Goal: Task Accomplishment & Management: Manage account settings

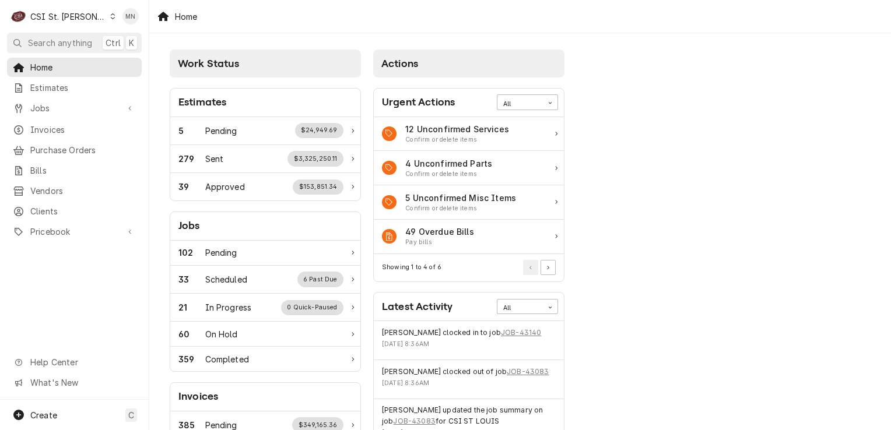
click at [74, 16] on div "CSI St. [PERSON_NAME]" at bounding box center [68, 16] width 76 height 12
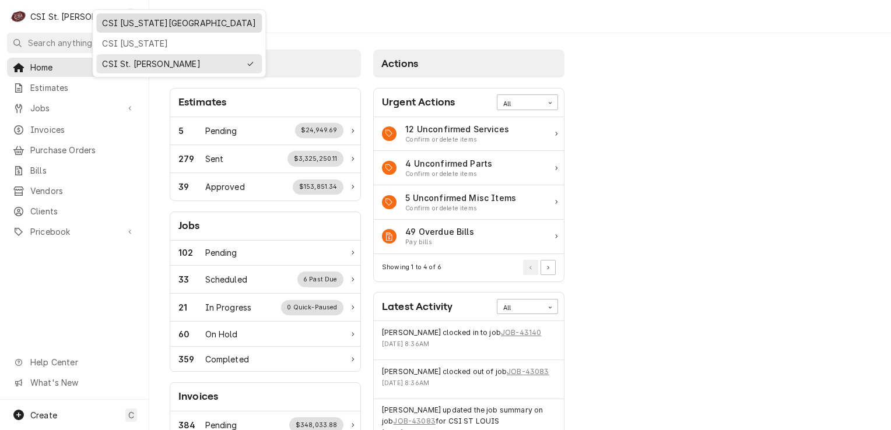
click at [105, 21] on div "CSI [US_STATE][GEOGRAPHIC_DATA]" at bounding box center [179, 23] width 154 height 12
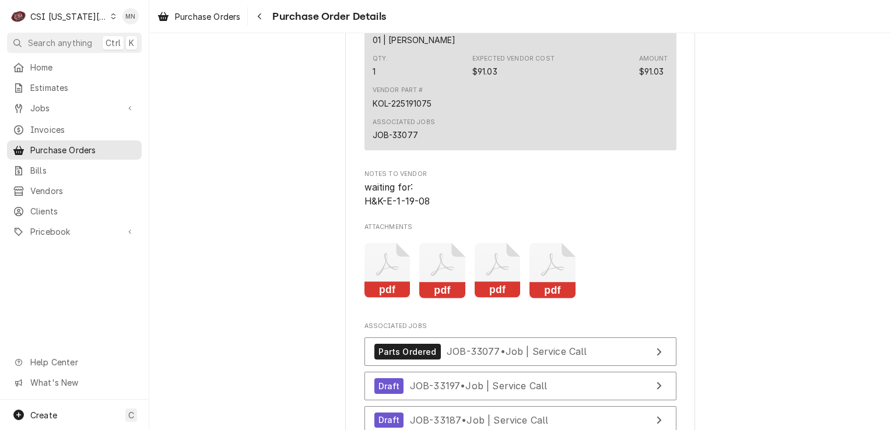
scroll to position [2740, 0]
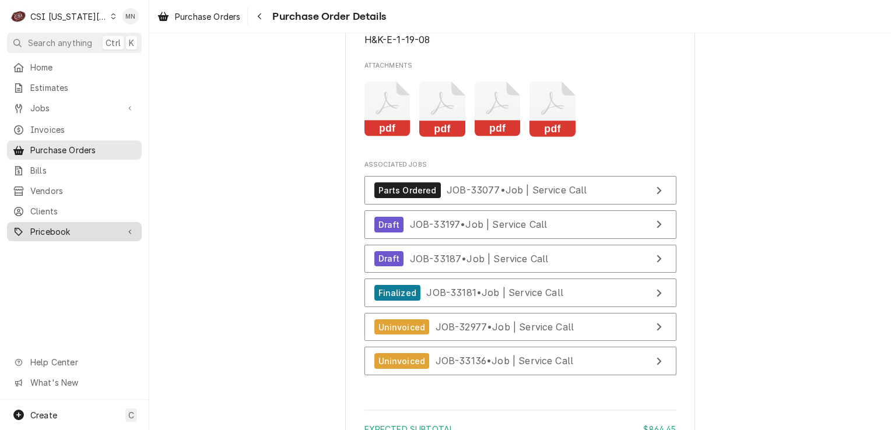
click at [61, 226] on span "Pricebook" at bounding box center [74, 232] width 88 height 12
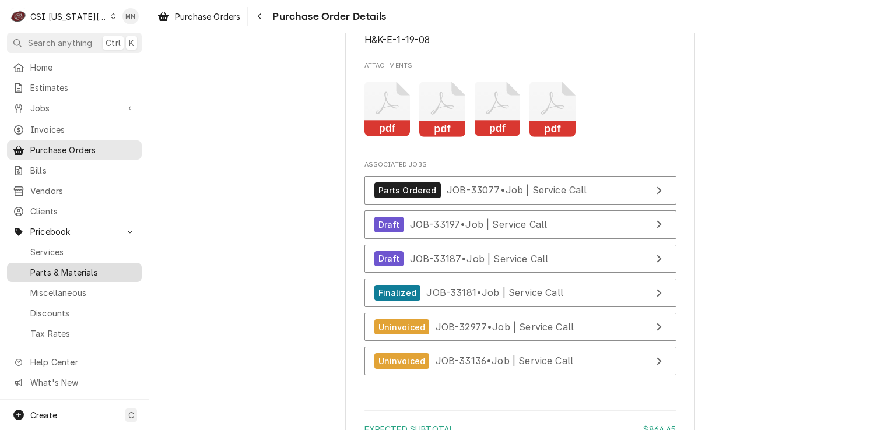
click at [59, 267] on span "Parts & Materials" at bounding box center [83, 272] width 106 height 12
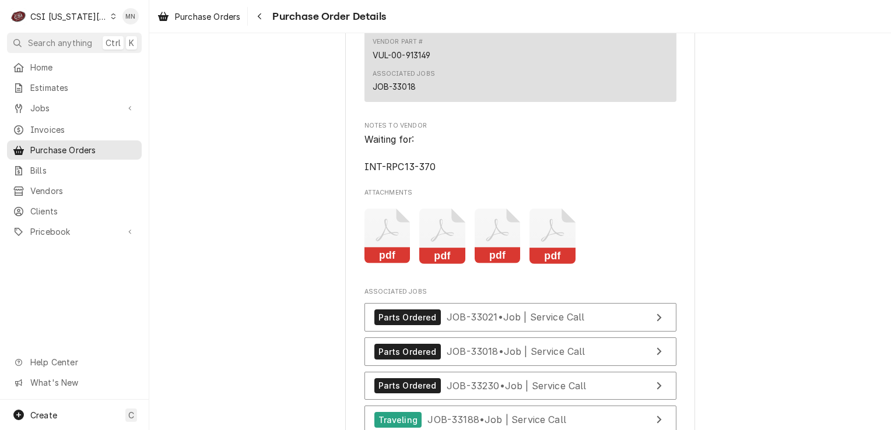
scroll to position [2390, 0]
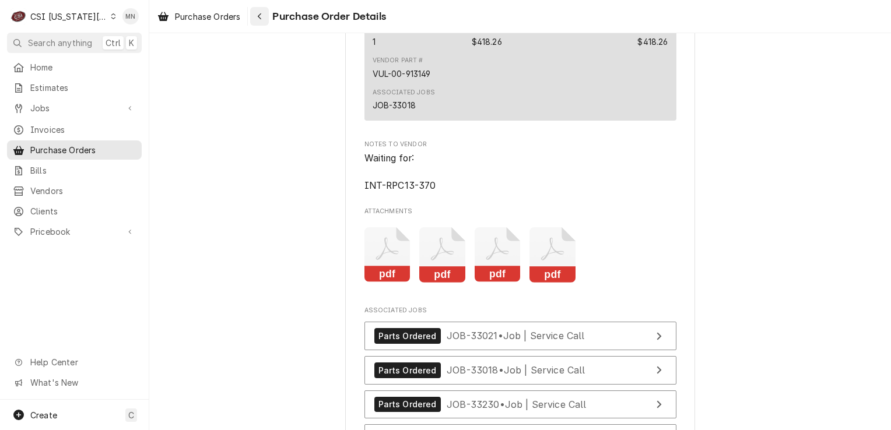
click at [262, 22] on button "Navigate back" at bounding box center [259, 16] width 19 height 19
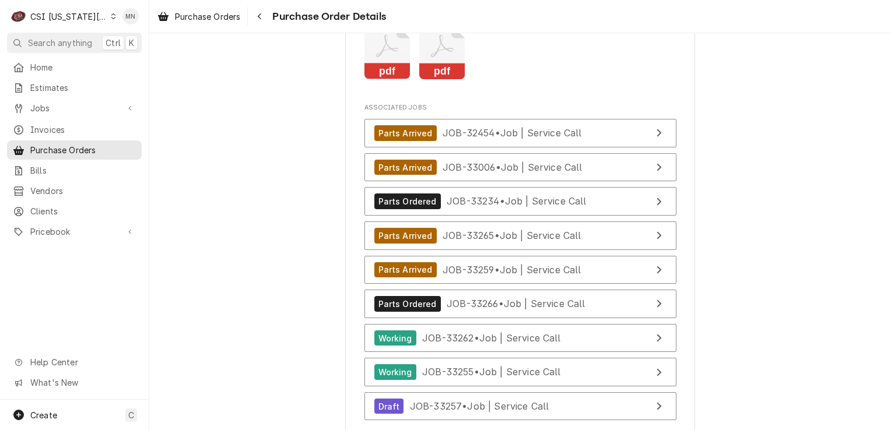
scroll to position [5071, 0]
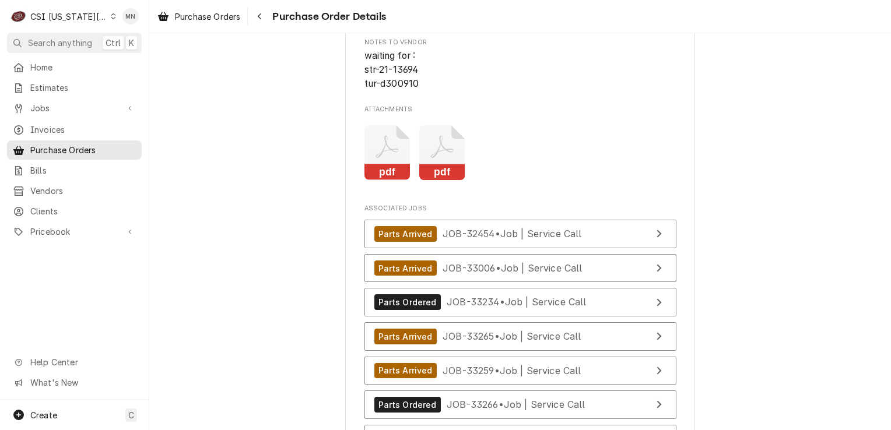
click at [385, 181] on icon "Attachments" at bounding box center [387, 152] width 46 height 55
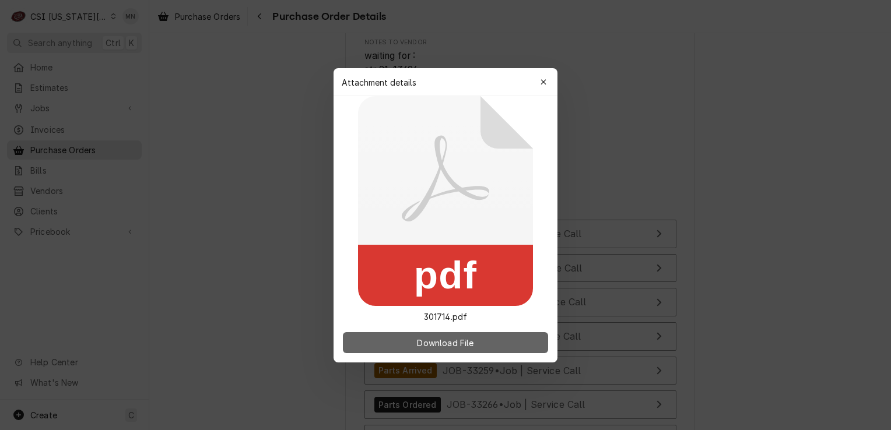
click at [424, 335] on button "Download File" at bounding box center [445, 342] width 205 height 21
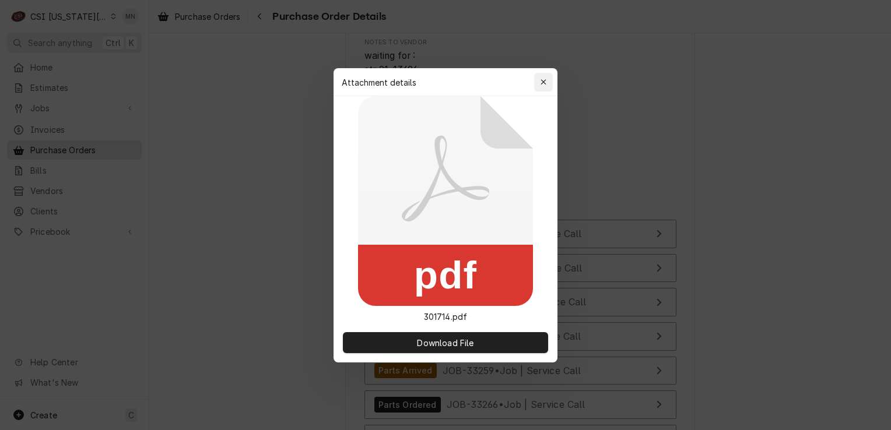
click at [542, 84] on icon "button" at bounding box center [543, 82] width 6 height 8
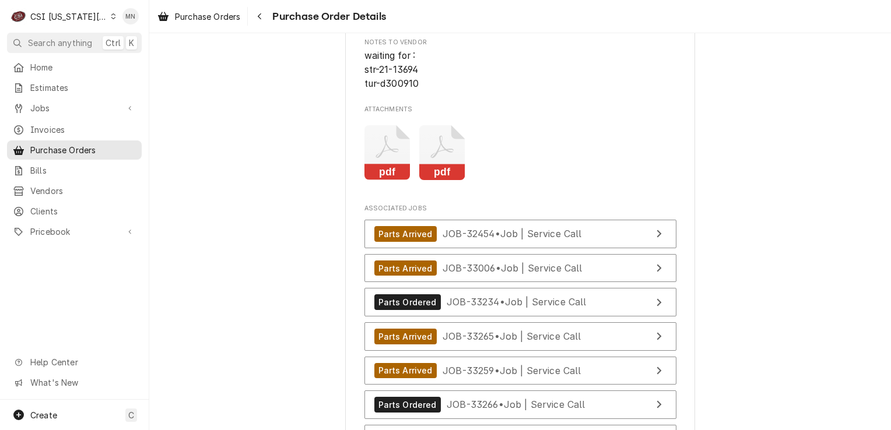
click at [438, 180] on icon "Attachments" at bounding box center [442, 152] width 46 height 55
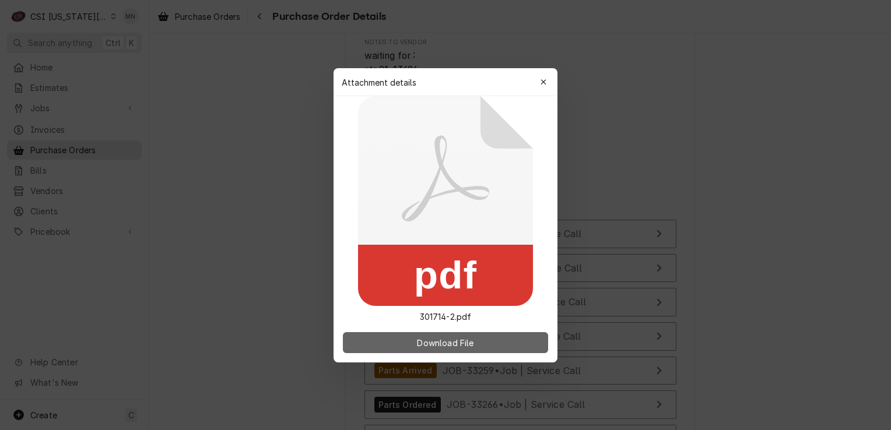
click at [440, 342] on span "Download File" at bounding box center [444, 342] width 61 height 12
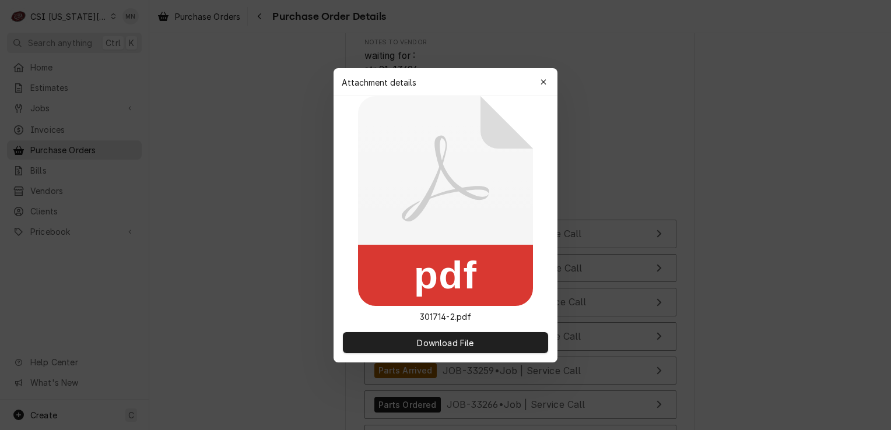
drag, startPoint x: 544, startPoint y: 82, endPoint x: 532, endPoint y: 90, distance: 14.4
click at [544, 82] on icon "button" at bounding box center [543, 82] width 6 height 8
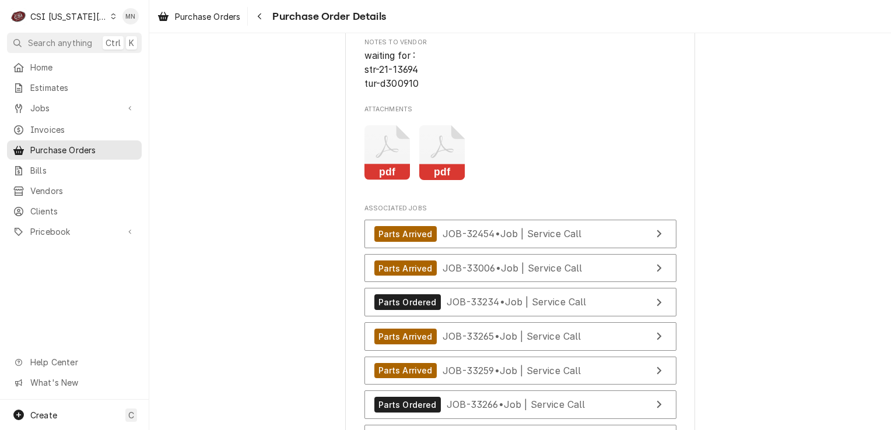
click at [375, 181] on rect "Attachments" at bounding box center [387, 172] width 46 height 16
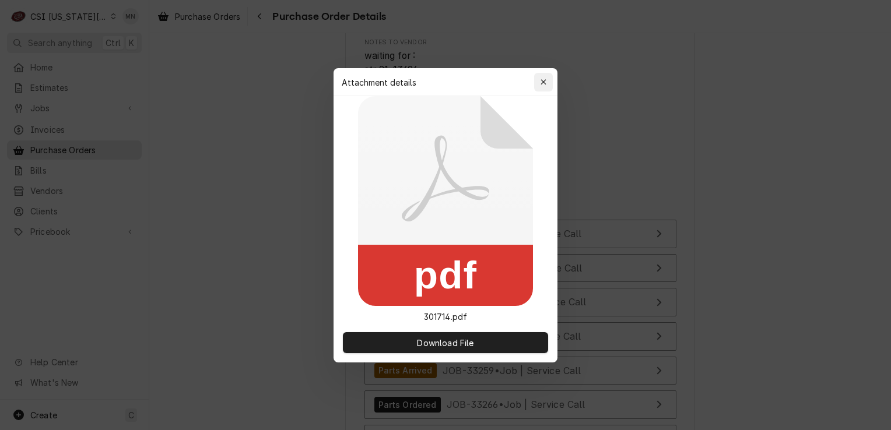
click at [540, 78] on icon "button" at bounding box center [543, 82] width 6 height 8
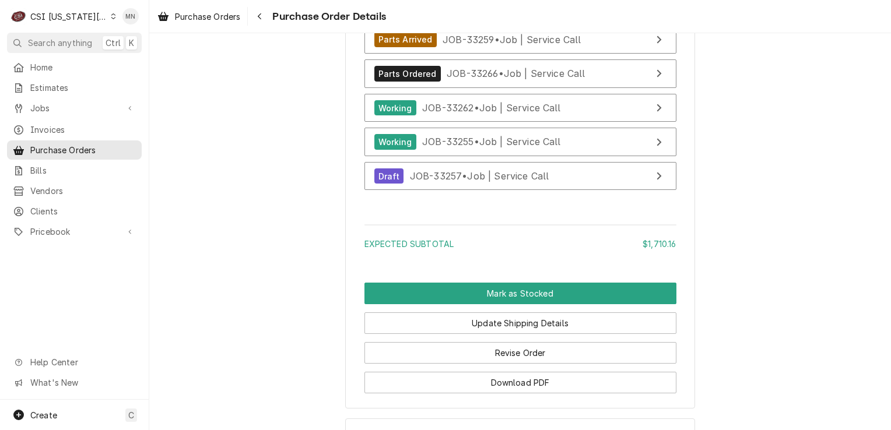
scroll to position [5421, 0]
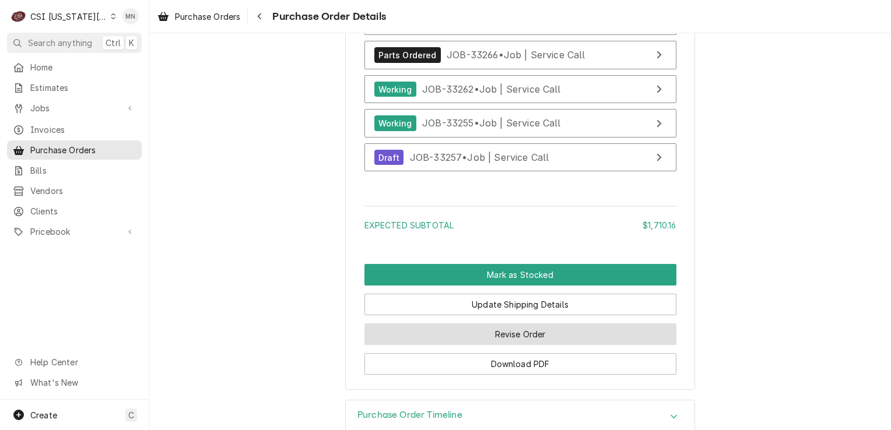
click at [547, 345] on button "Revise Order" at bounding box center [520, 335] width 312 height 22
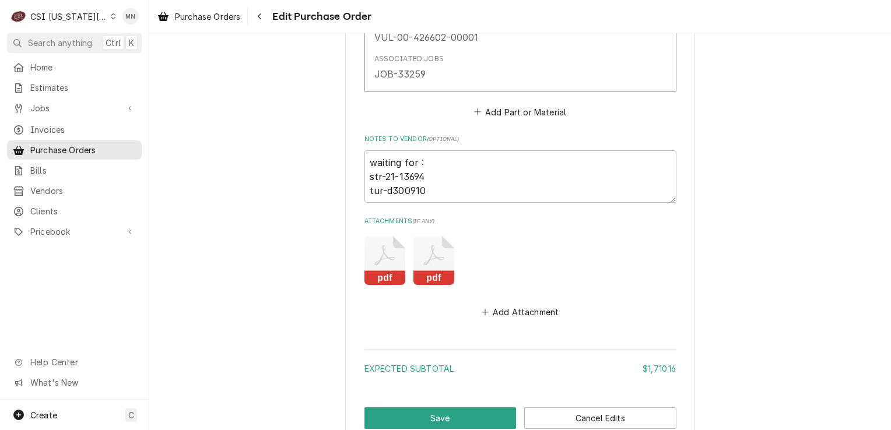
scroll to position [5434, 0]
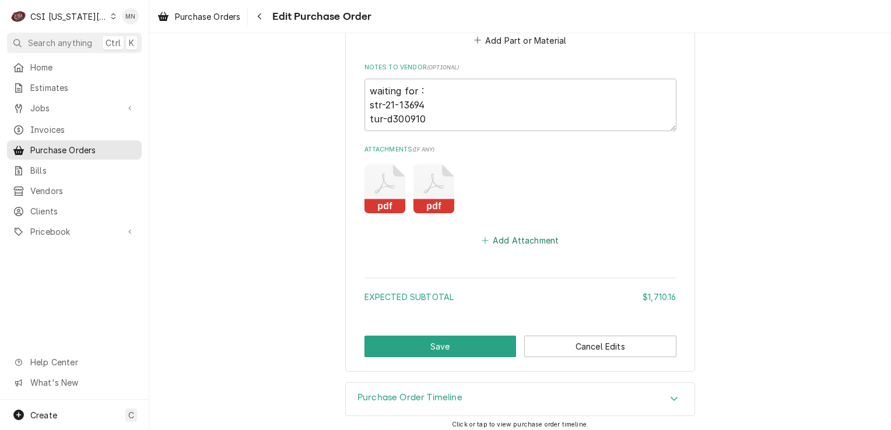
click at [524, 233] on button "Add Attachment" at bounding box center [520, 241] width 82 height 16
type textarea "x"
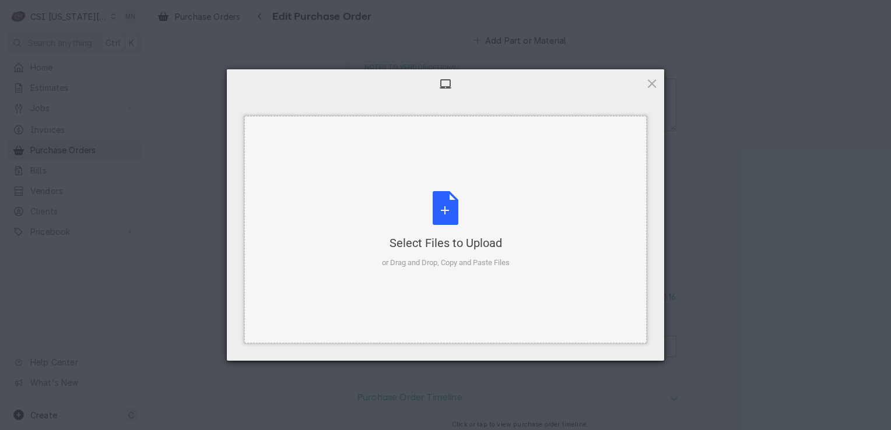
click at [443, 237] on div "Select Files to Upload" at bounding box center [446, 243] width 128 height 16
click at [658, 86] on span at bounding box center [651, 83] width 13 height 13
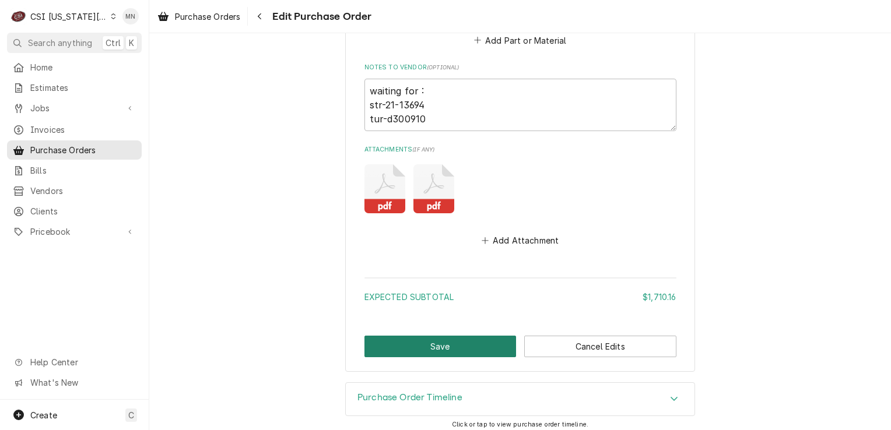
click at [426, 337] on button "Save" at bounding box center [440, 347] width 152 height 22
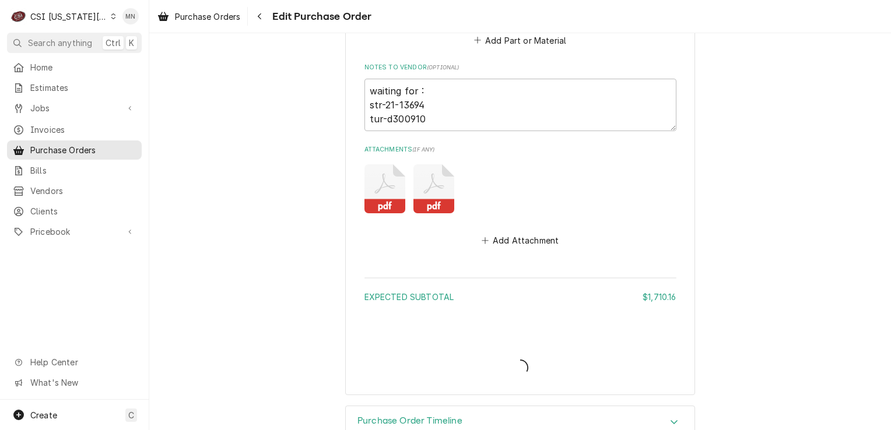
type textarea "x"
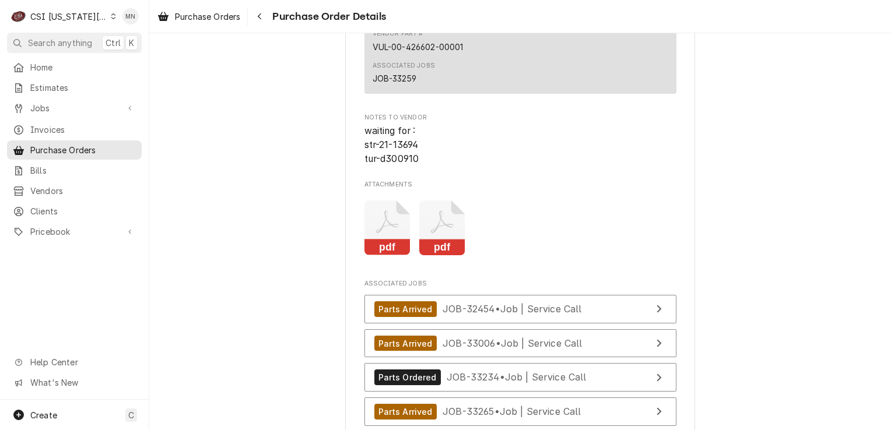
scroll to position [5130, 0]
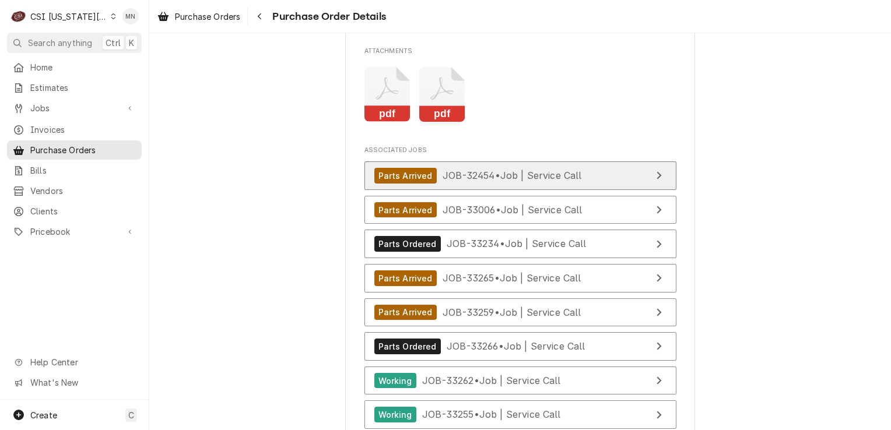
click at [487, 181] on span "JOB-32454 • Job | Service Call" at bounding box center [511, 176] width 139 height 12
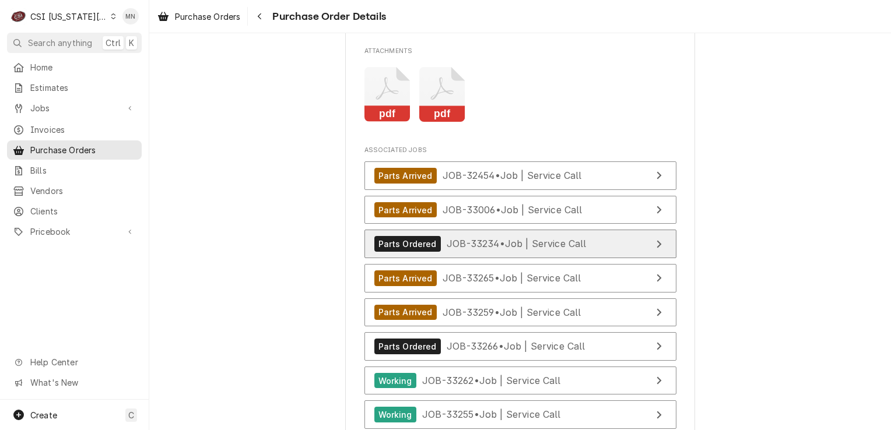
click at [555, 249] on span "JOB-33234 • Job | Service Call" at bounding box center [517, 244] width 140 height 12
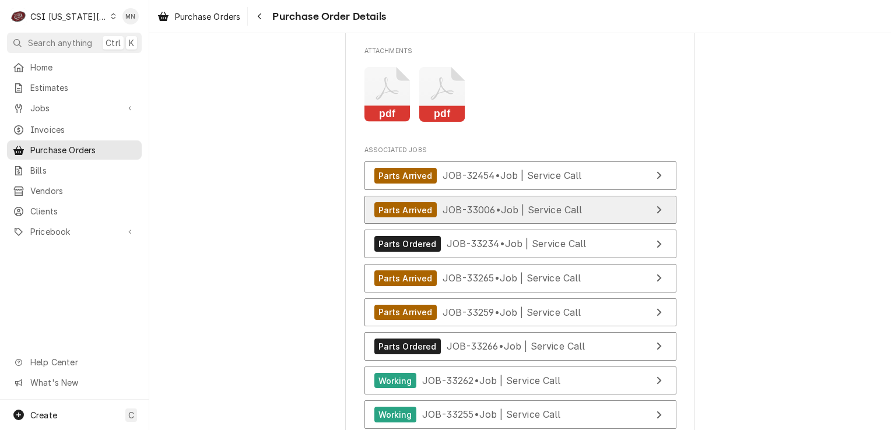
click at [534, 218] on div "Parts Arrived JOB-33006 • Job | Service Call" at bounding box center [478, 210] width 208 height 16
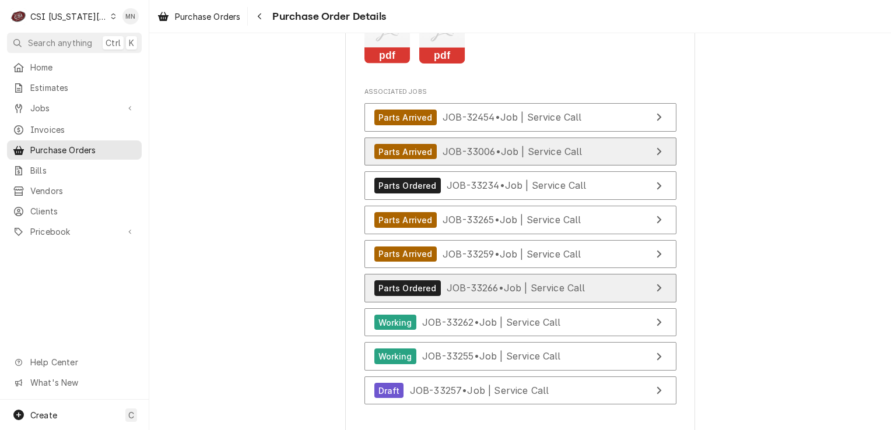
scroll to position [5246, 0]
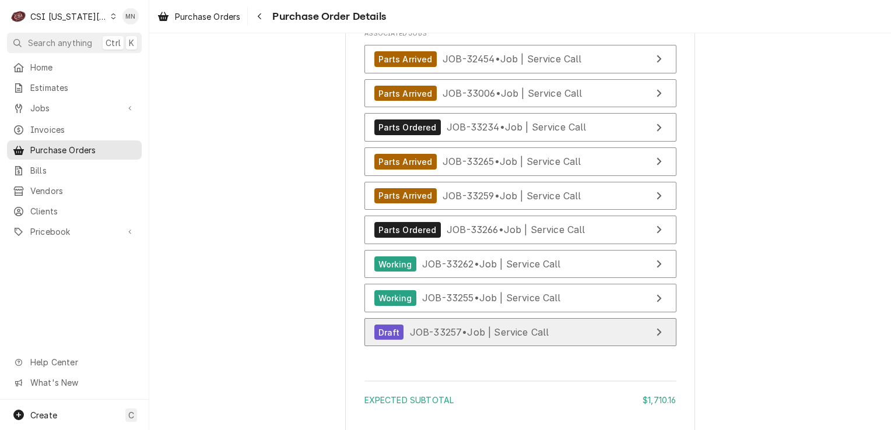
click at [513, 338] on span "JOB-33257 • Job | Service Call" at bounding box center [479, 332] width 139 height 12
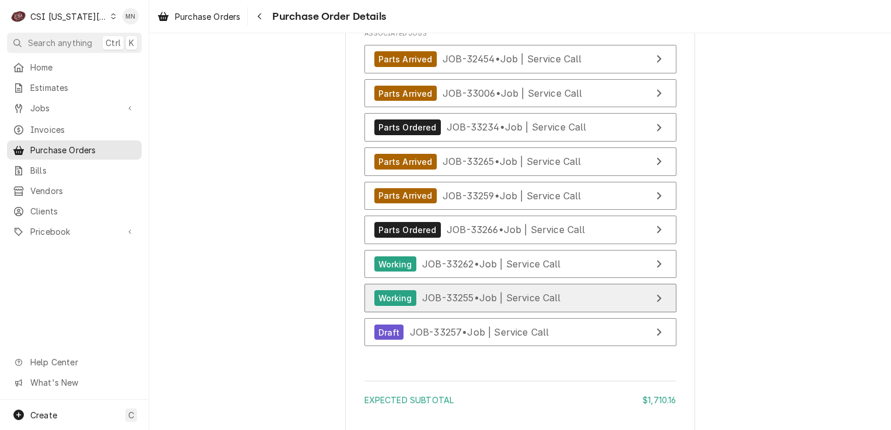
click at [513, 304] on span "JOB-33255 • Job | Service Call" at bounding box center [491, 298] width 139 height 12
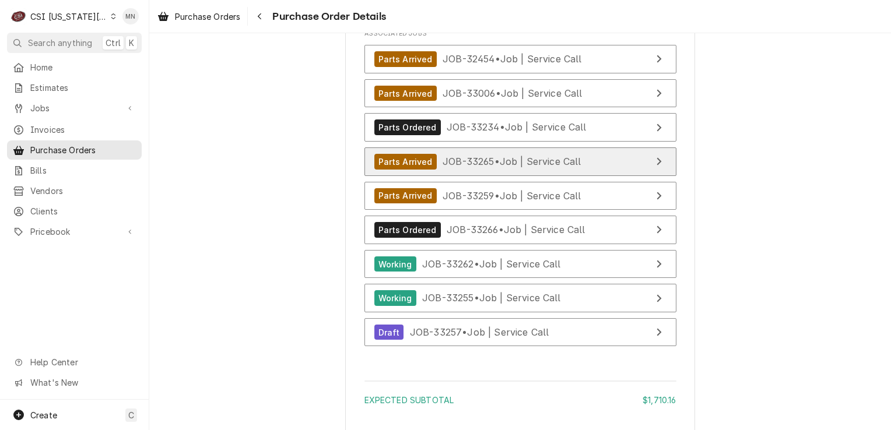
click at [505, 170] on div "Parts Arrived JOB-33265 • Job | Service Call" at bounding box center [477, 162] width 207 height 16
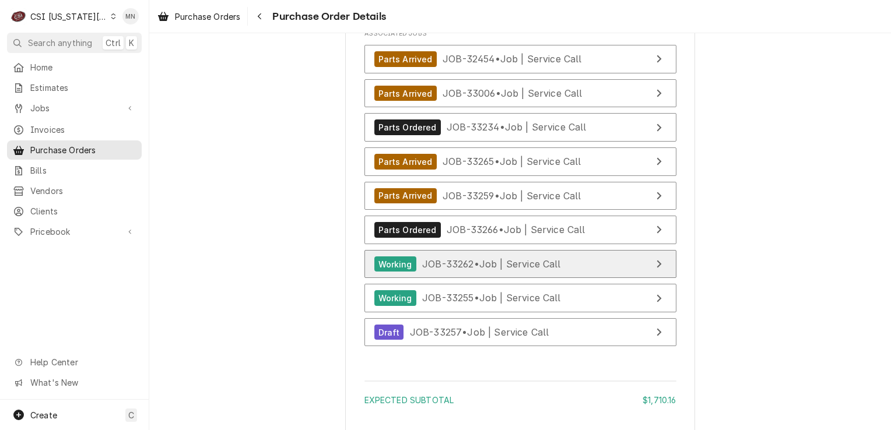
click at [527, 270] on span "JOB-33262 • Job | Service Call" at bounding box center [491, 264] width 139 height 12
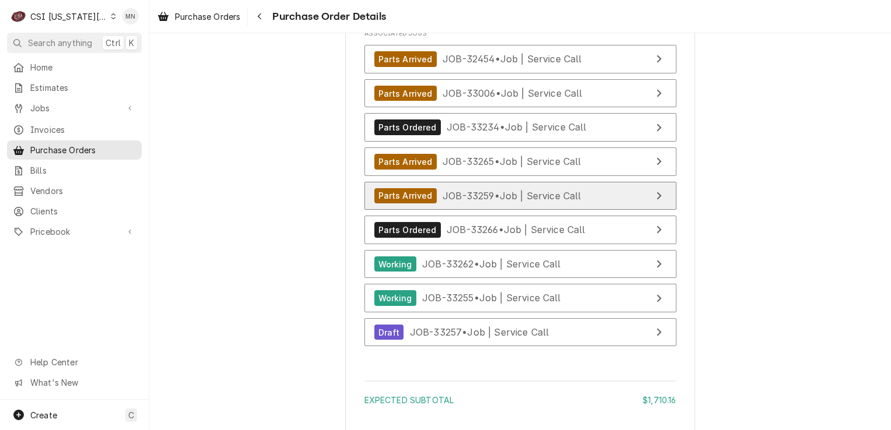
click at [498, 201] on span "JOB-33259 • Job | Service Call" at bounding box center [511, 195] width 139 height 12
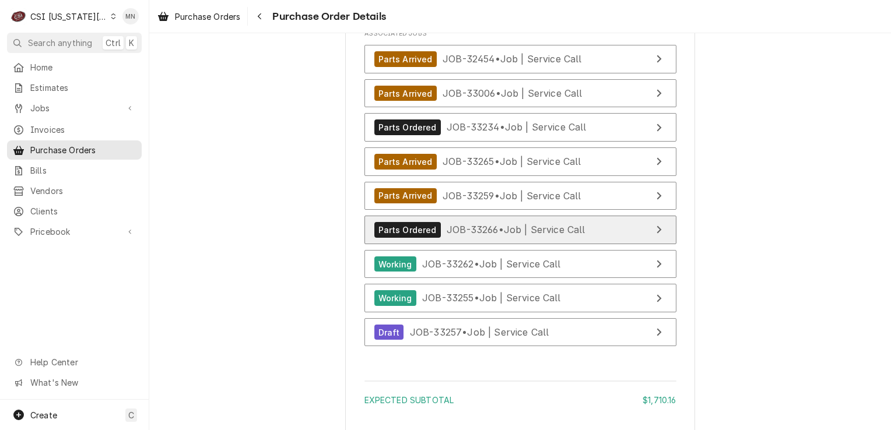
click at [494, 235] on span "JOB-33266 • Job | Service Call" at bounding box center [516, 230] width 139 height 12
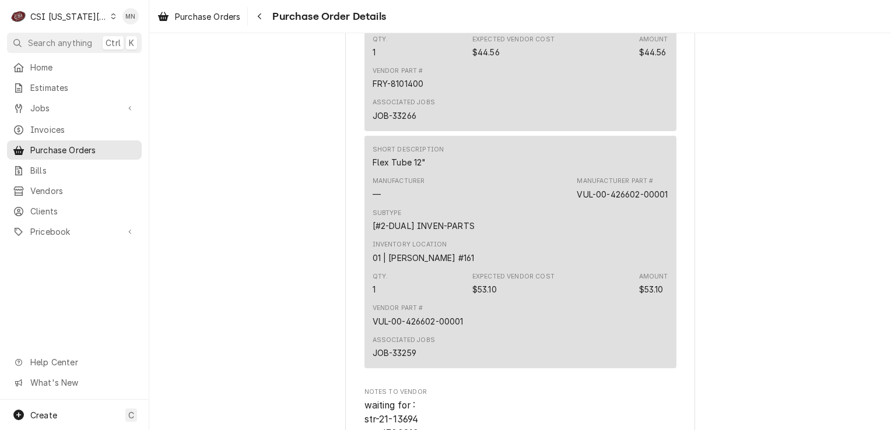
scroll to position [4780, 0]
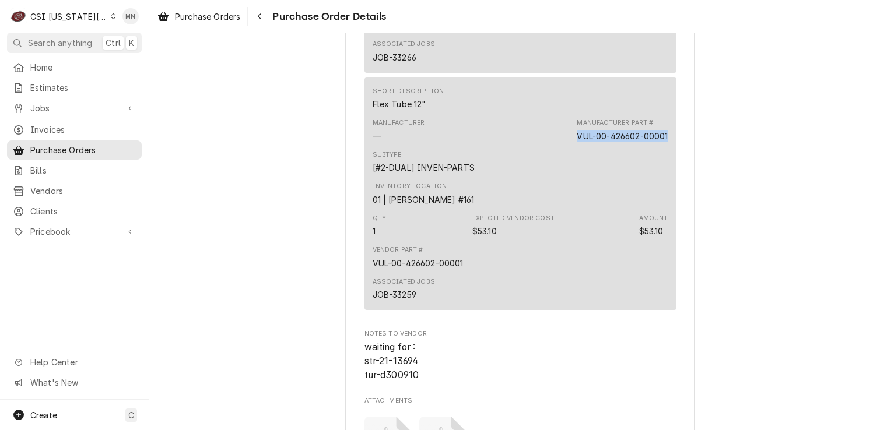
drag, startPoint x: 663, startPoint y: 176, endPoint x: 569, endPoint y: 174, distance: 94.5
click at [569, 174] on div "Short Description Flex Tube 12" Manufacturer — Manufacturer Part # VUL-00-42660…" at bounding box center [520, 194] width 312 height 232
copy div "VUL-00-426602-00001"
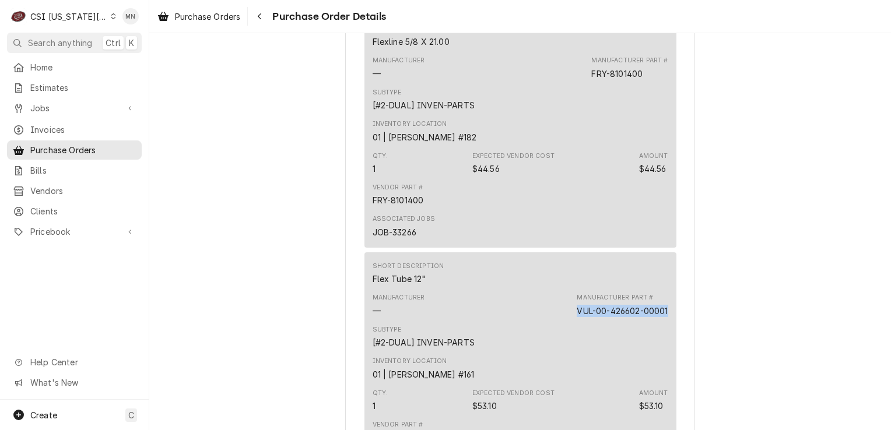
scroll to position [4547, 0]
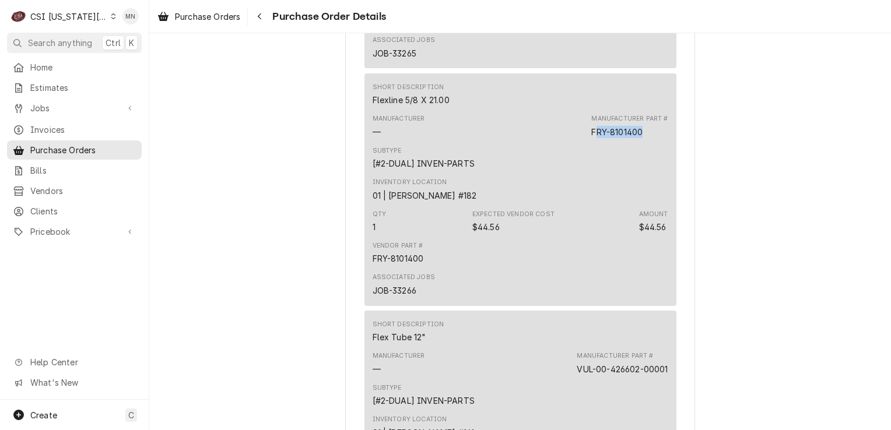
drag, startPoint x: 641, startPoint y: 167, endPoint x: 592, endPoint y: 167, distance: 49.0
click at [592, 138] on div "Manufacturer Part # FRY-8101400" at bounding box center [629, 125] width 76 height 23
click at [591, 138] on div "FRY-8101400" at bounding box center [616, 132] width 51 height 12
click at [637, 138] on div "FRY-8101400" at bounding box center [616, 132] width 51 height 12
drag, startPoint x: 642, startPoint y: 168, endPoint x: 585, endPoint y: 171, distance: 57.2
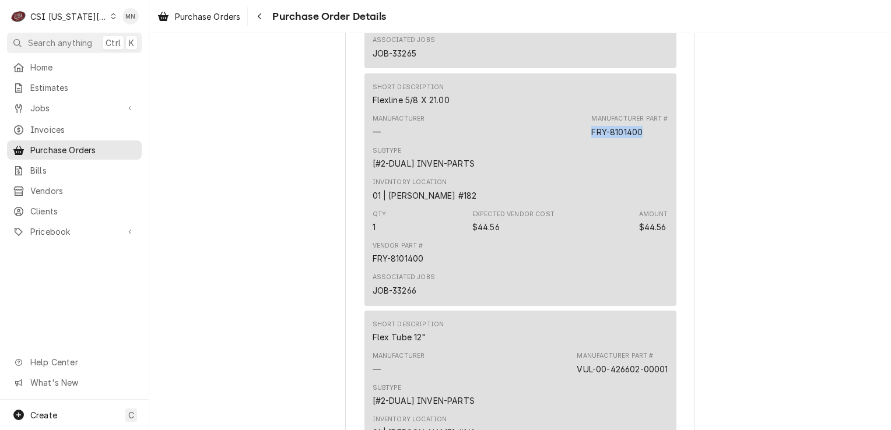
click at [585, 142] on div "Manufacturer — Manufacturer Part # FRY-8101400" at bounding box center [520, 125] width 296 height 31
copy div "FRY-8101400"
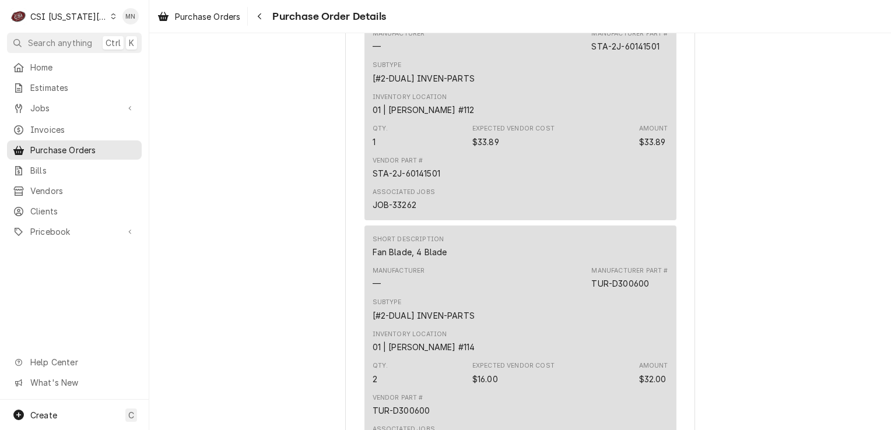
scroll to position [4139, 0]
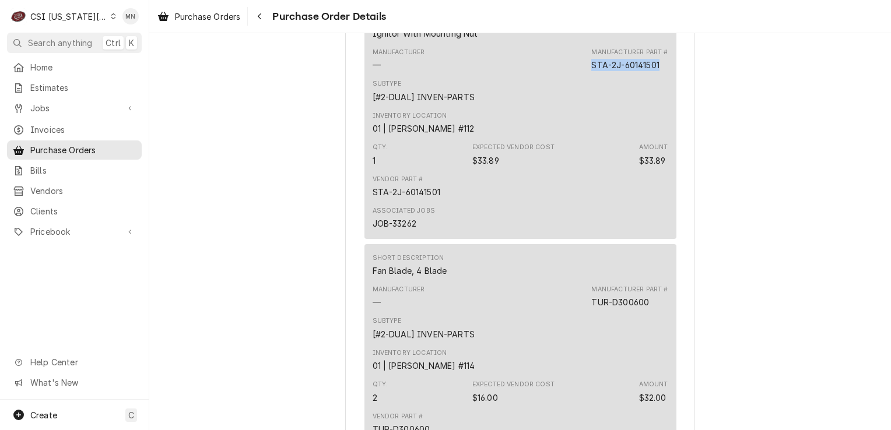
drag, startPoint x: 657, startPoint y: 101, endPoint x: 588, endPoint y: 106, distance: 68.9
click at [591, 71] on div "Manufacturer Part # STA-2J-60141501" at bounding box center [629, 59] width 76 height 23
copy div "STA-2J-60141501"
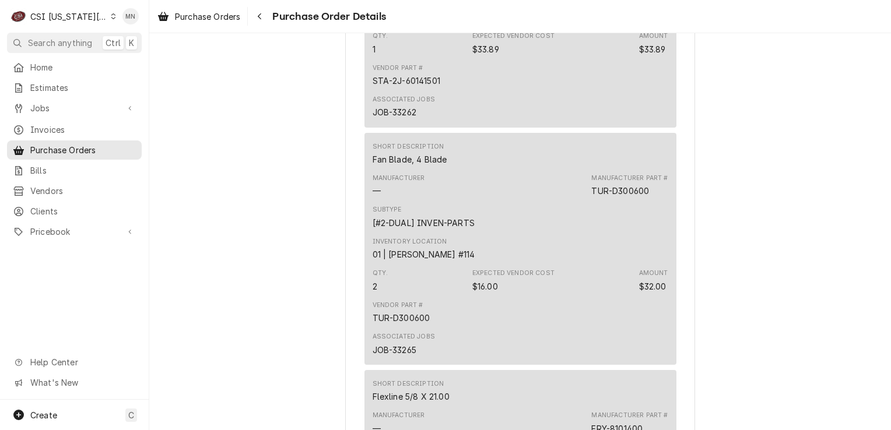
scroll to position [4255, 0]
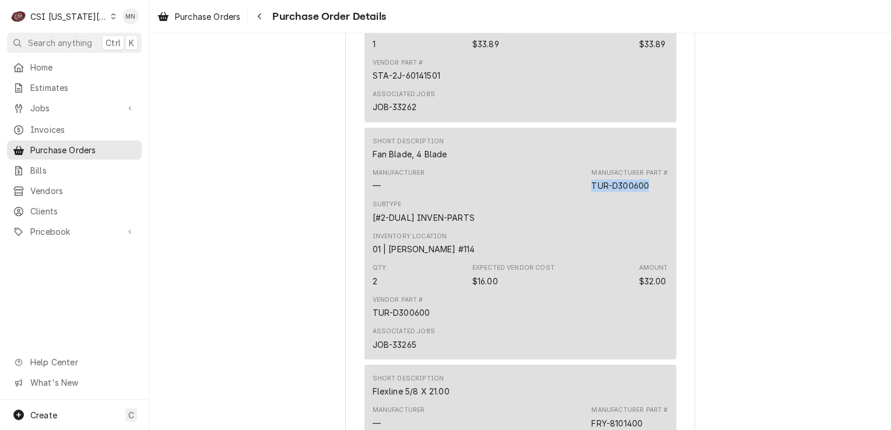
drag, startPoint x: 648, startPoint y: 223, endPoint x: 589, endPoint y: 225, distance: 58.9
click at [591, 192] on div "Manufacturer Part # TUR-D300600" at bounding box center [629, 179] width 76 height 23
copy div "TUR-D300600"
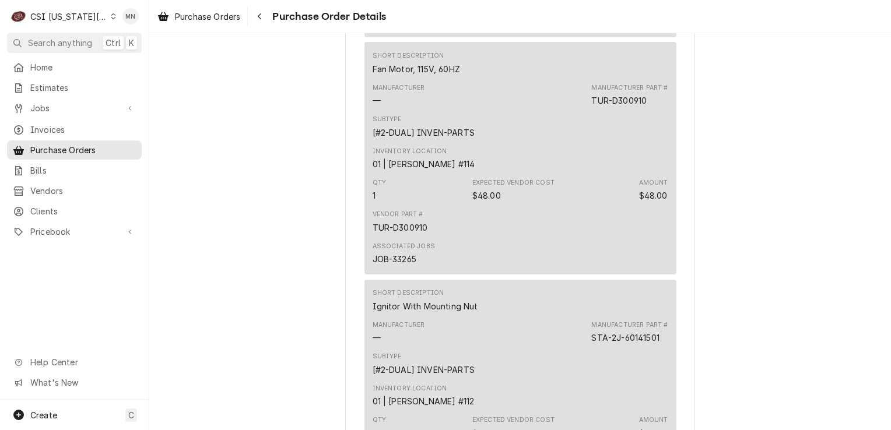
scroll to position [3847, 0]
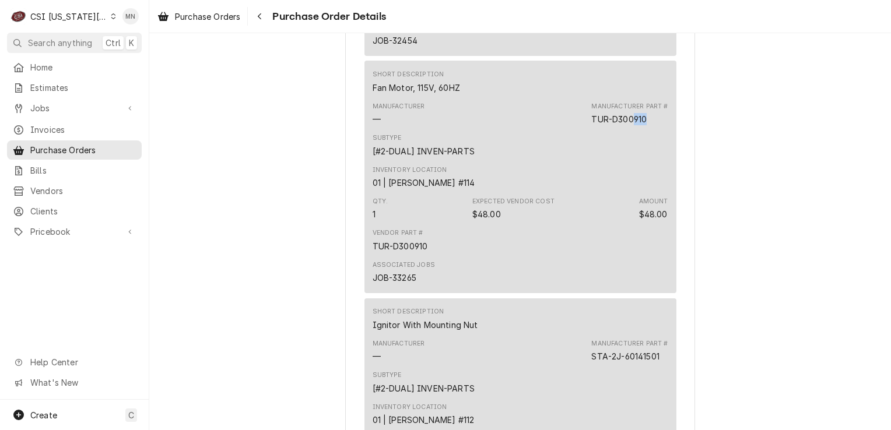
drag, startPoint x: 648, startPoint y: 160, endPoint x: 631, endPoint y: 157, distance: 17.2
click at [631, 125] on div "Manufacturer Part # TUR-D300910" at bounding box center [629, 113] width 76 height 23
drag, startPoint x: 631, startPoint y: 157, endPoint x: 633, endPoint y: 170, distance: 12.4
click at [628, 161] on div "Subtype [#2-DUAL] INVEN-PARTS" at bounding box center [520, 144] width 296 height 31
drag, startPoint x: 650, startPoint y: 153, endPoint x: 634, endPoint y: 154, distance: 16.4
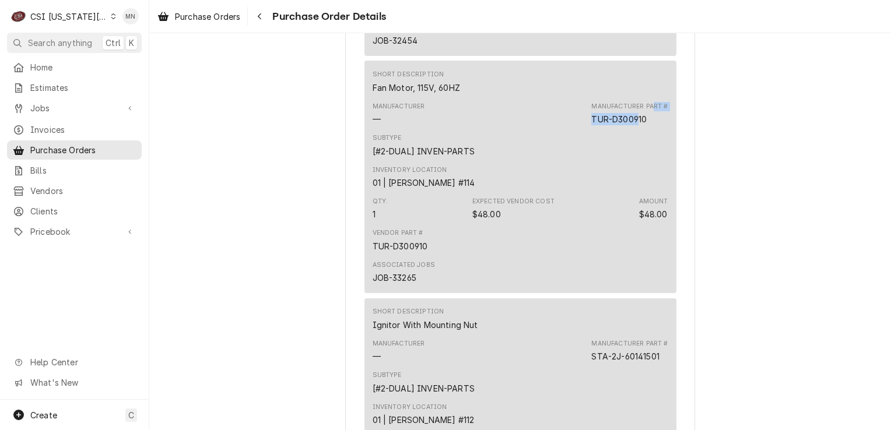
click at [634, 125] on div "Manufacturer Part # TUR-D300910" at bounding box center [629, 113] width 76 height 23
drag, startPoint x: 634, startPoint y: 154, endPoint x: 650, endPoint y: 167, distance: 20.8
click at [650, 161] on div "Subtype [#2-DUAL] INVEN-PARTS" at bounding box center [520, 144] width 296 height 31
drag, startPoint x: 644, startPoint y: 156, endPoint x: 586, endPoint y: 159, distance: 58.4
click at [586, 129] on div "Manufacturer — Manufacturer Part # TUR-D300910" at bounding box center [520, 113] width 296 height 31
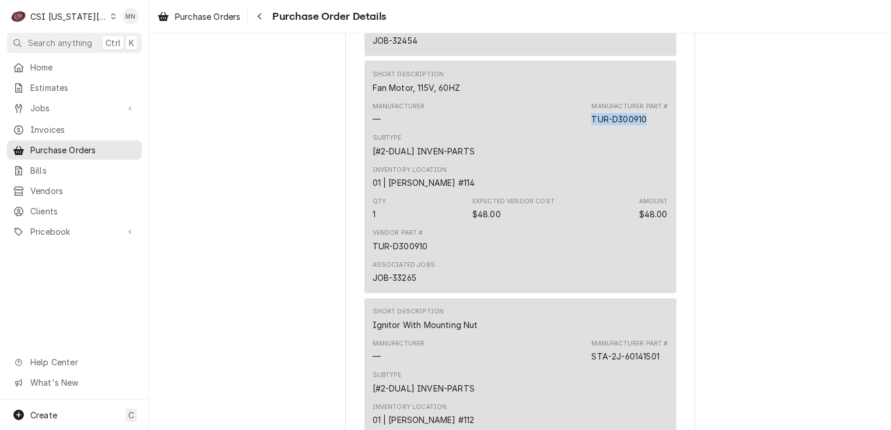
drag, startPoint x: 586, startPoint y: 159, endPoint x: 592, endPoint y: 160, distance: 6.5
copy div "TUR-D300910"
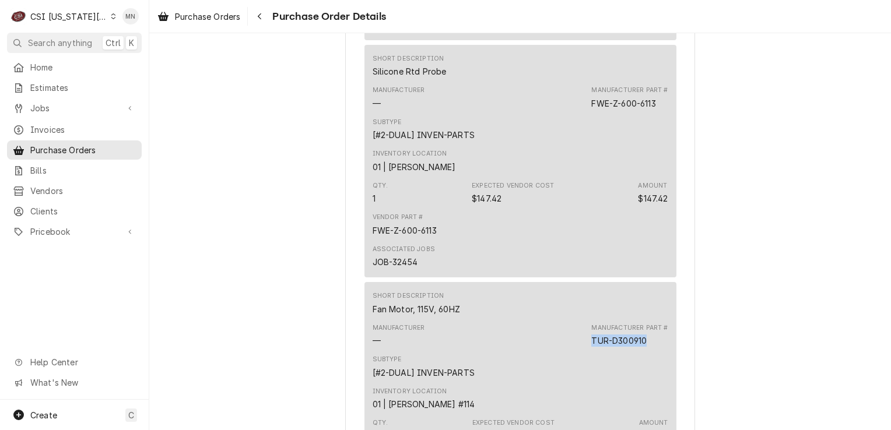
scroll to position [3556, 0]
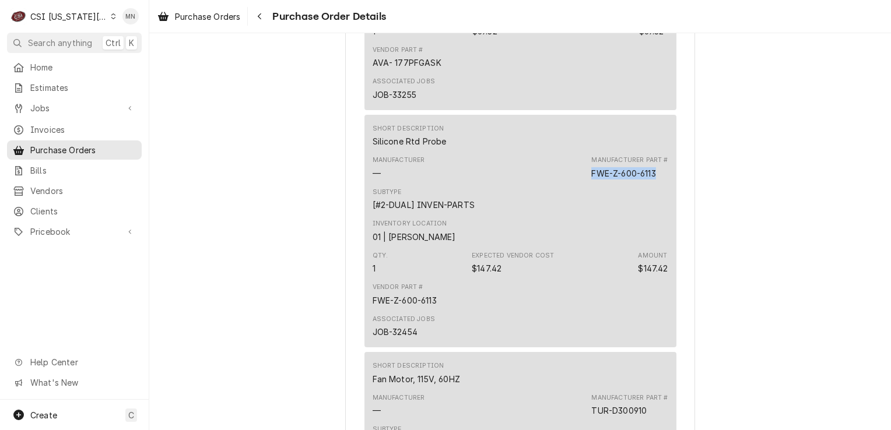
drag, startPoint x: 654, startPoint y: 209, endPoint x: 590, endPoint y: 217, distance: 64.6
click at [590, 183] on div "Manufacturer — Manufacturer Part # FWE-Z-600-6113" at bounding box center [520, 167] width 296 height 31
copy div "FWE-Z-600-6113"
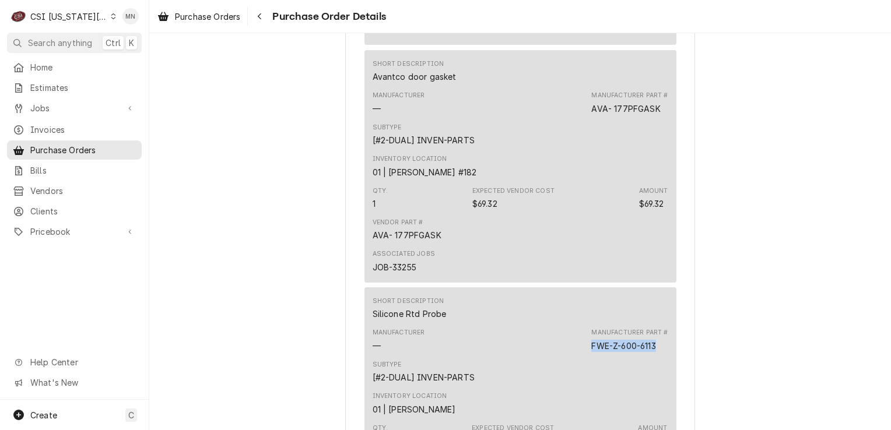
scroll to position [3323, 0]
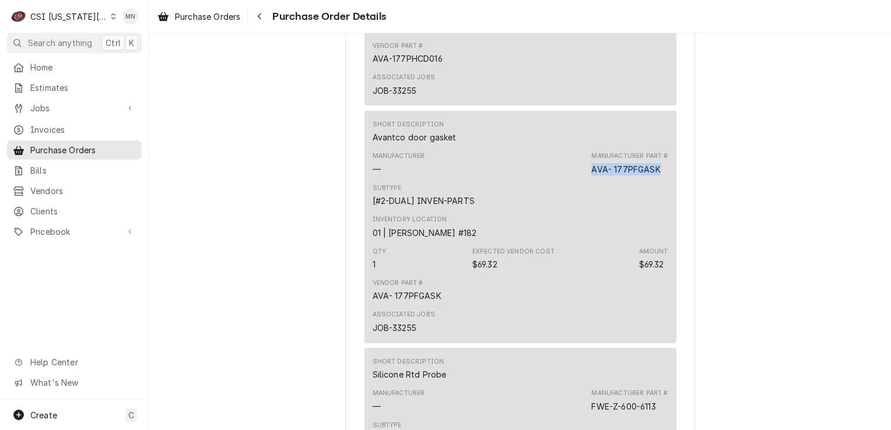
drag, startPoint x: 655, startPoint y: 205, endPoint x: 588, endPoint y: 202, distance: 67.7
click at [591, 175] on div "AVA- 177PFGASK" at bounding box center [625, 169] width 69 height 12
copy div "AVA- 177PFGASK"
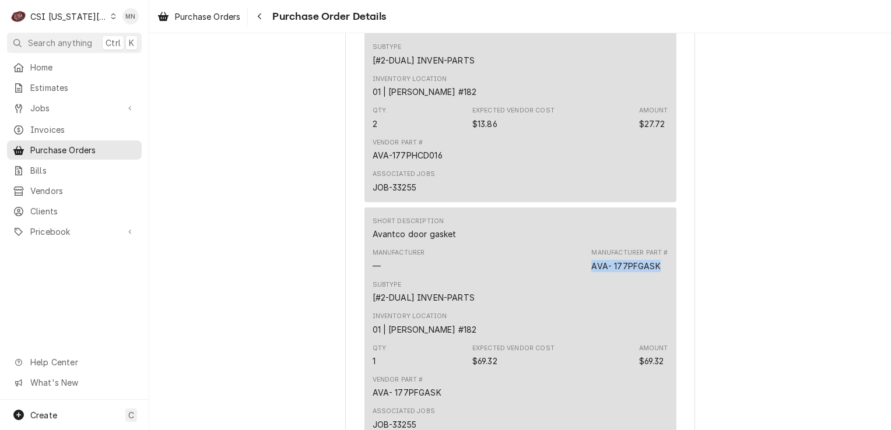
scroll to position [3206, 0]
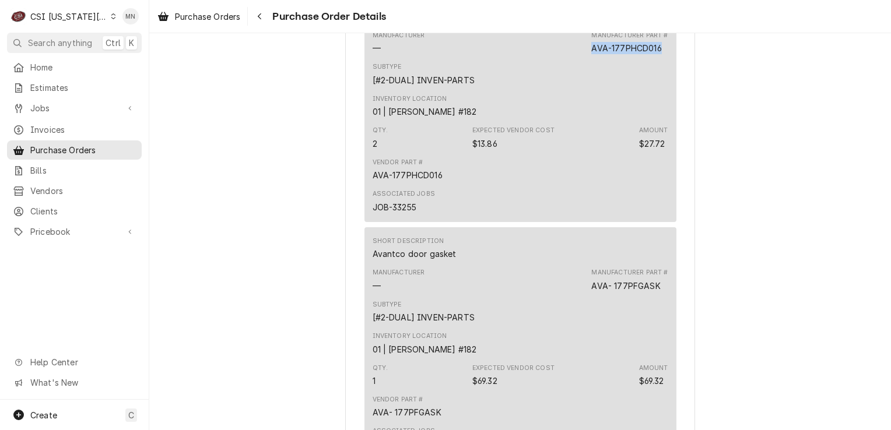
drag, startPoint x: 659, startPoint y: 86, endPoint x: 588, endPoint y: 91, distance: 71.8
click at [588, 58] on div "Manufacturer — Manufacturer Part # AVA-177PHCD016" at bounding box center [520, 42] width 296 height 31
copy div "AVA-177PHCD016"
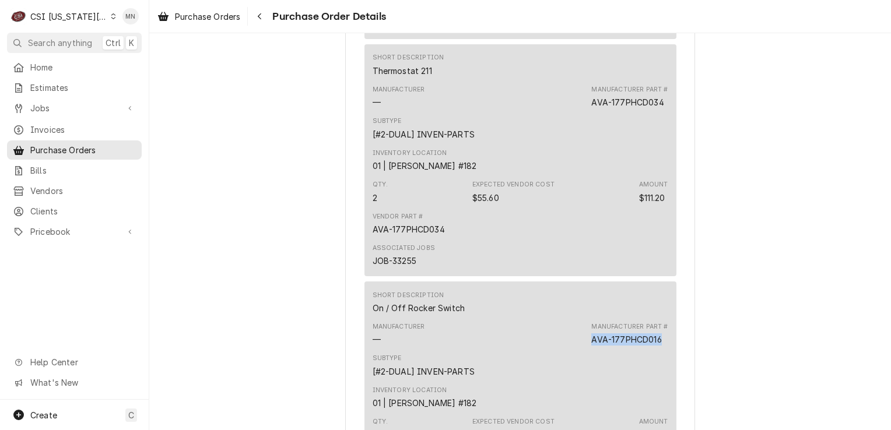
scroll to position [2856, 0]
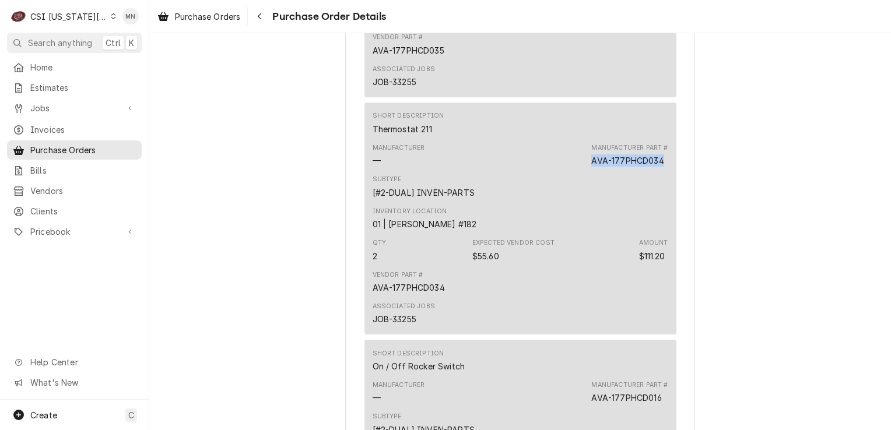
drag, startPoint x: 658, startPoint y: 195, endPoint x: 580, endPoint y: 202, distance: 77.8
click at [580, 171] on div "Manufacturer — Manufacturer Part # AVA-177PHCD034" at bounding box center [520, 154] width 296 height 31
drag, startPoint x: 580, startPoint y: 202, endPoint x: 586, endPoint y: 202, distance: 6.4
copy div "AVA-177PHCD034"
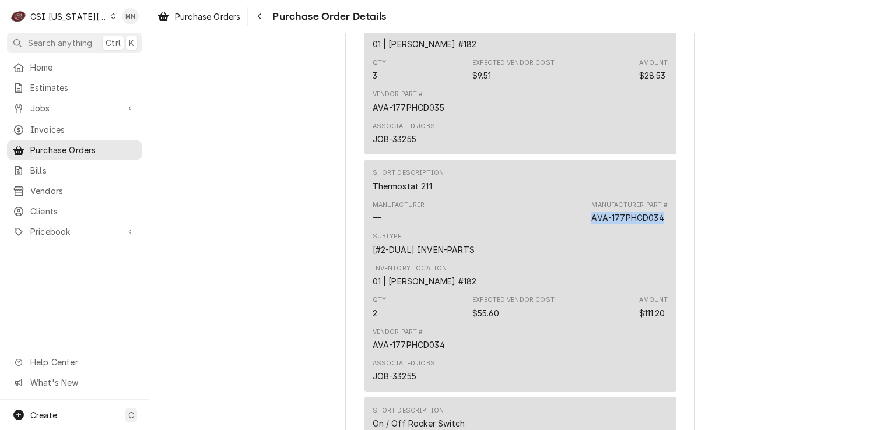
scroll to position [2740, 0]
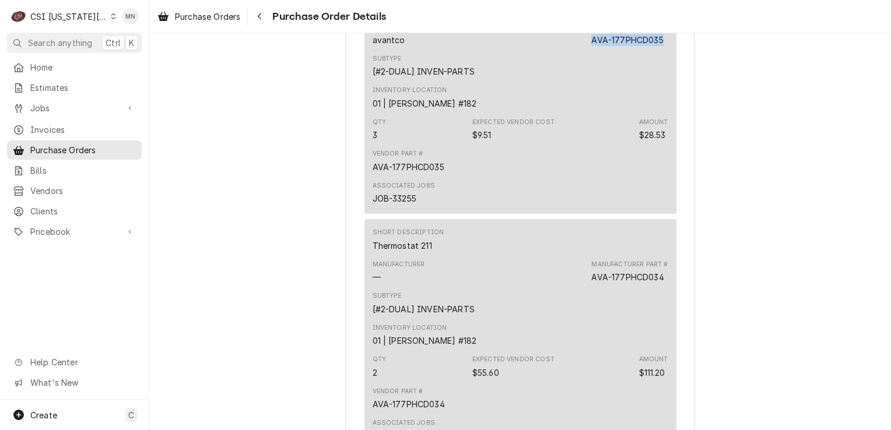
drag, startPoint x: 662, startPoint y: 77, endPoint x: 589, endPoint y: 82, distance: 72.5
click at [591, 46] on div "Manufacturer Part # AVA-177PHCD035" at bounding box center [629, 34] width 76 height 23
drag, startPoint x: 589, startPoint y: 82, endPoint x: 586, endPoint y: 76, distance: 6.8
copy div "AVA-177PHCD035"
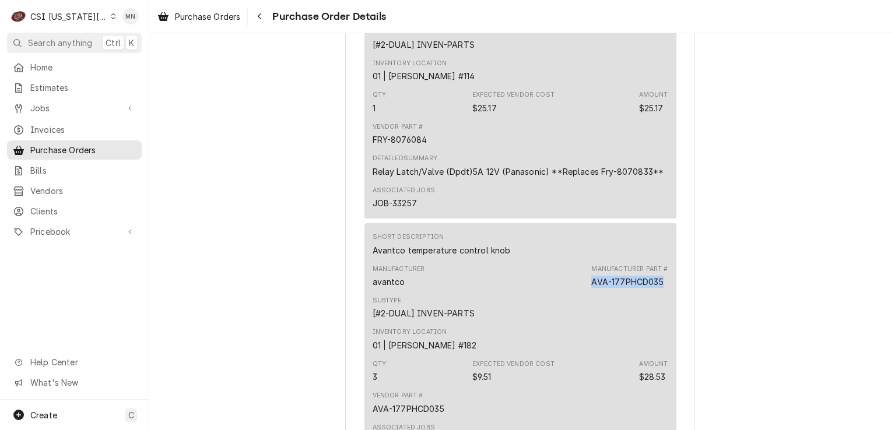
scroll to position [2448, 0]
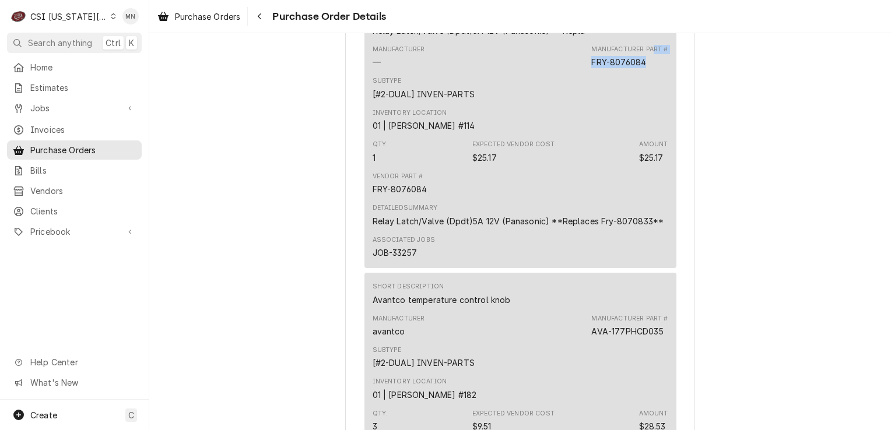
drag, startPoint x: 649, startPoint y: 97, endPoint x: 642, endPoint y: 99, distance: 7.1
click at [642, 68] on div "Manufacturer Part # FRY-8076084" at bounding box center [629, 56] width 76 height 23
drag, startPoint x: 642, startPoint y: 99, endPoint x: 638, endPoint y: 110, distance: 11.8
click at [638, 104] on div "Subtype [#2-DUAL] INVEN-PARTS" at bounding box center [520, 87] width 296 height 31
click at [641, 68] on div "FRY-8076084" at bounding box center [618, 62] width 55 height 12
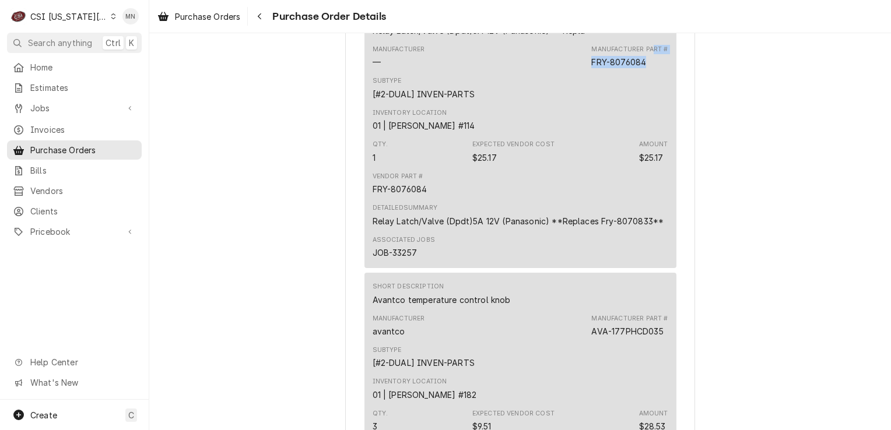
click at [641, 68] on div "FRY-8076084" at bounding box center [618, 62] width 55 height 12
drag, startPoint x: 641, startPoint y: 104, endPoint x: 610, endPoint y: 102, distance: 31.5
click at [542, 72] on div "Manufacturer — Manufacturer Part # FRY-8076084" at bounding box center [520, 56] width 296 height 31
click at [585, 72] on div "Manufacturer — Manufacturer Part # FRY-8076084" at bounding box center [520, 56] width 296 height 31
drag, startPoint x: 585, startPoint y: 101, endPoint x: 642, endPoint y: 100, distance: 57.2
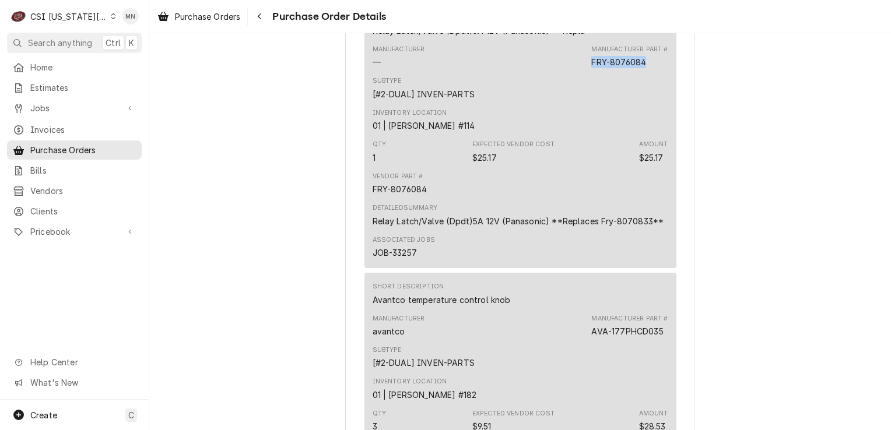
click at [642, 72] on div "Manufacturer — Manufacturer Part # FRY-8076084" at bounding box center [520, 56] width 296 height 31
drag, startPoint x: 642, startPoint y: 100, endPoint x: 621, endPoint y: 101, distance: 21.1
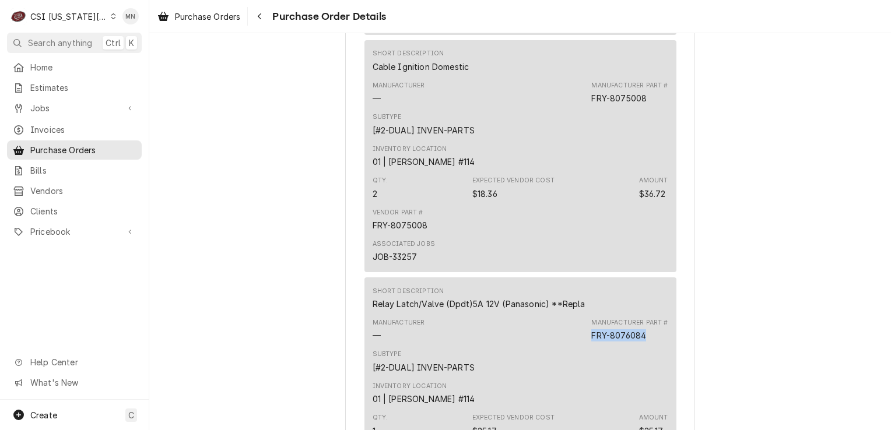
scroll to position [2157, 0]
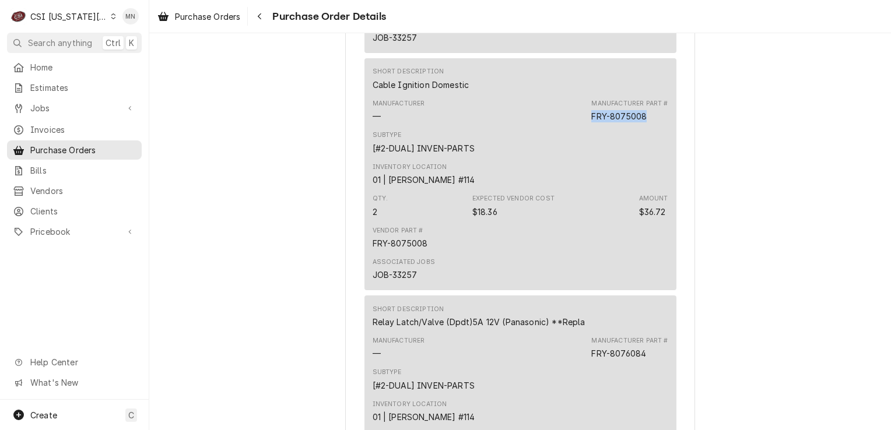
drag, startPoint x: 646, startPoint y: 154, endPoint x: 585, endPoint y: 156, distance: 61.2
click at [585, 126] on div "Manufacturer — Manufacturer Part # FRY-8075008" at bounding box center [520, 110] width 296 height 31
drag, startPoint x: 585, startPoint y: 156, endPoint x: 597, endPoint y: 156, distance: 11.7
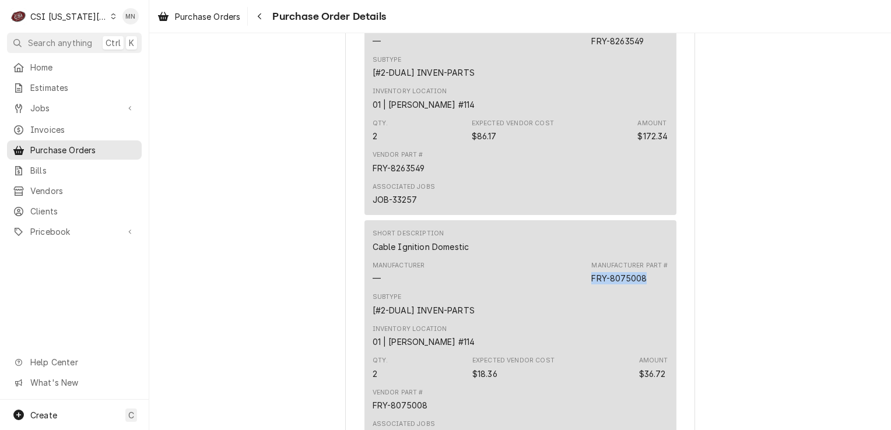
scroll to position [1924, 0]
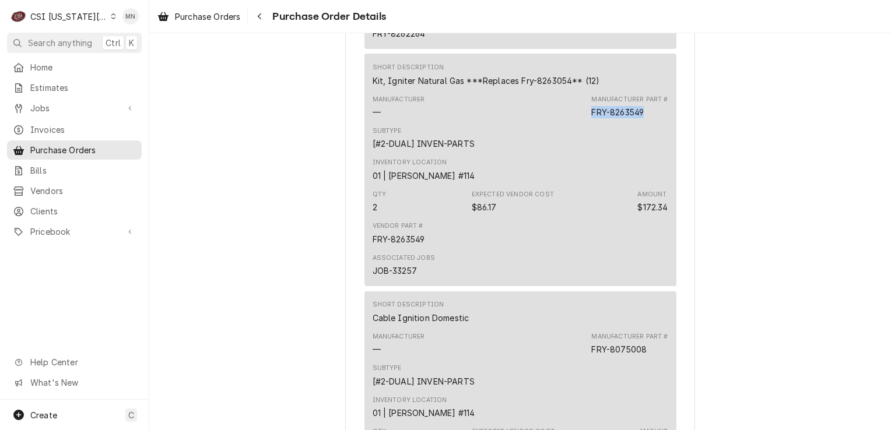
drag, startPoint x: 641, startPoint y: 146, endPoint x: 589, endPoint y: 150, distance: 52.1
click at [591, 118] on div "FRY-8263549" at bounding box center [617, 112] width 52 height 12
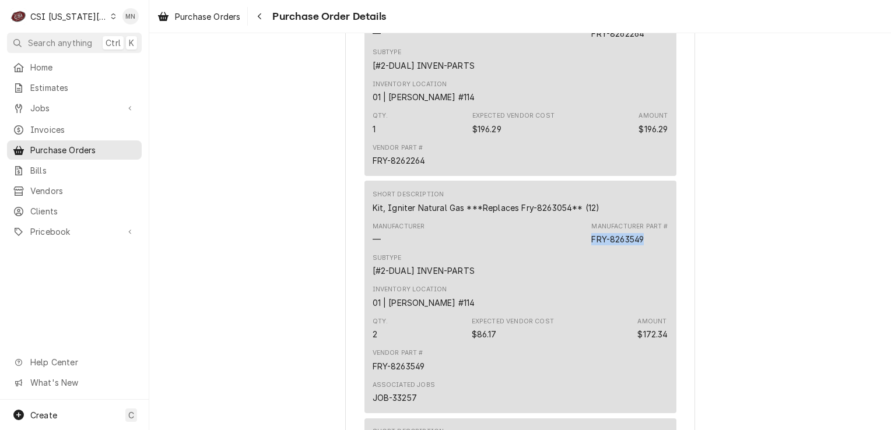
scroll to position [1749, 0]
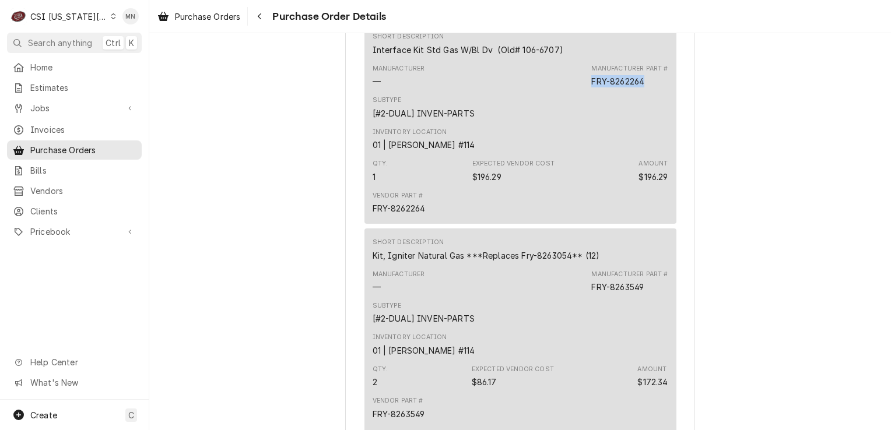
drag, startPoint x: 642, startPoint y: 117, endPoint x: 587, endPoint y: 122, distance: 55.7
click at [587, 92] on div "Manufacturer — Manufacturer Part # FRY-8262264" at bounding box center [520, 75] width 296 height 31
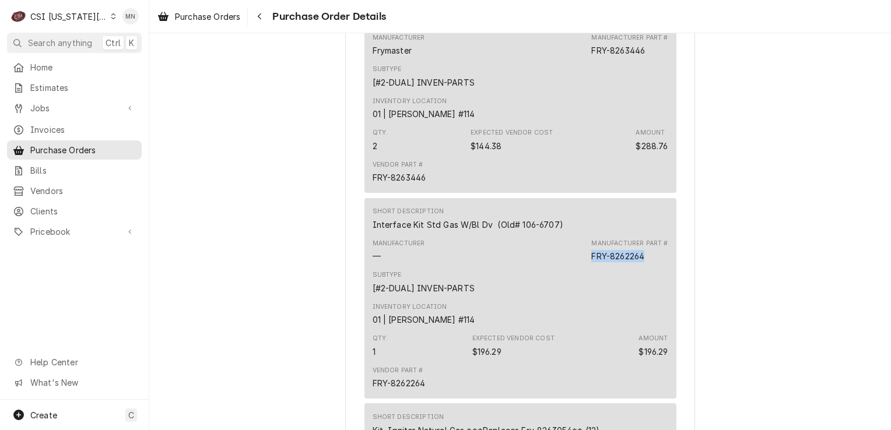
scroll to position [1516, 0]
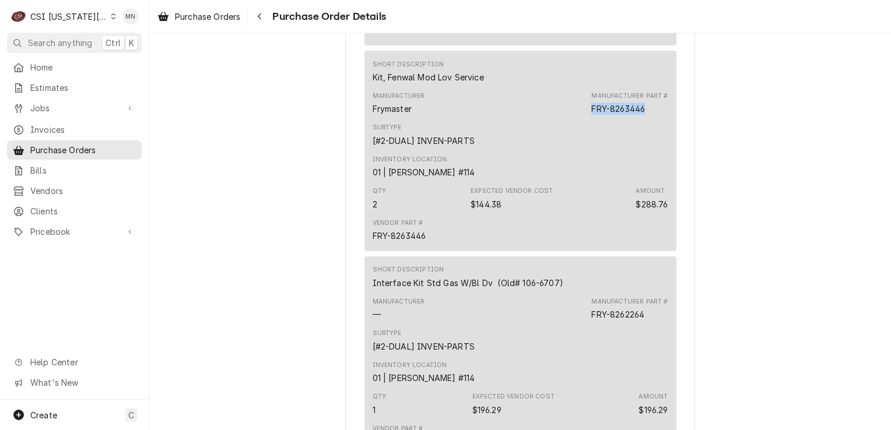
drag, startPoint x: 645, startPoint y: 149, endPoint x: 588, endPoint y: 149, distance: 57.7
click at [591, 115] on div "Manufacturer Part # FRY-8263446" at bounding box center [629, 103] width 76 height 23
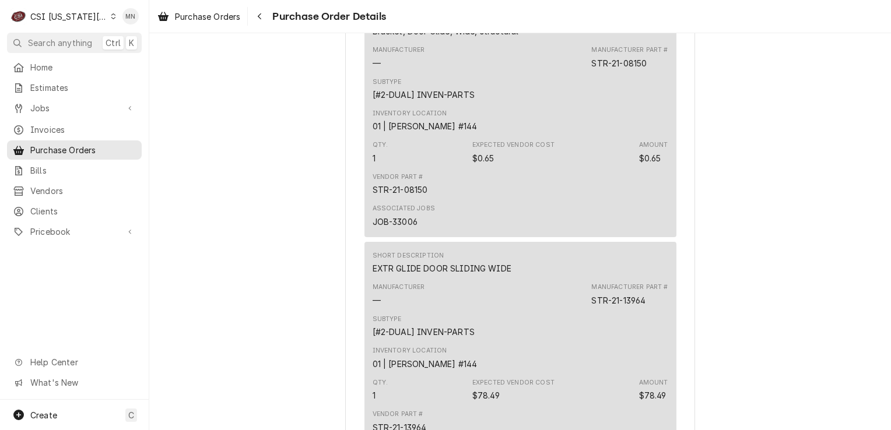
scroll to position [1049, 0]
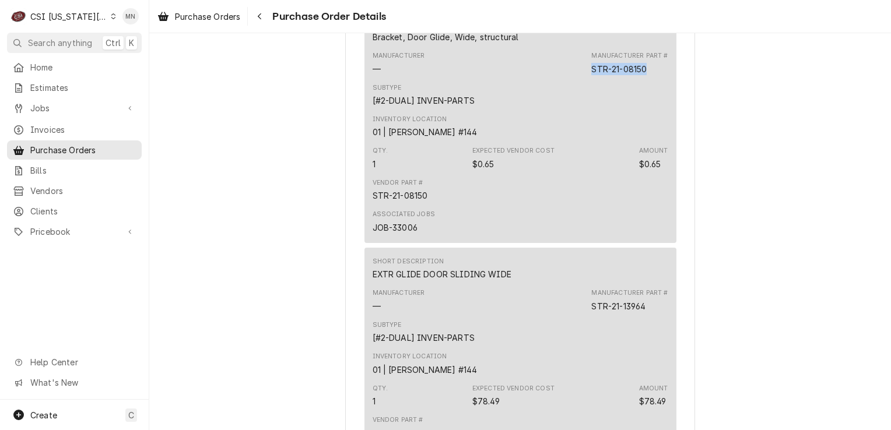
drag, startPoint x: 646, startPoint y: 107, endPoint x: 590, endPoint y: 111, distance: 56.7
click at [591, 75] on div "Manufacturer Part # STR-21-08150" at bounding box center [629, 62] width 76 height 23
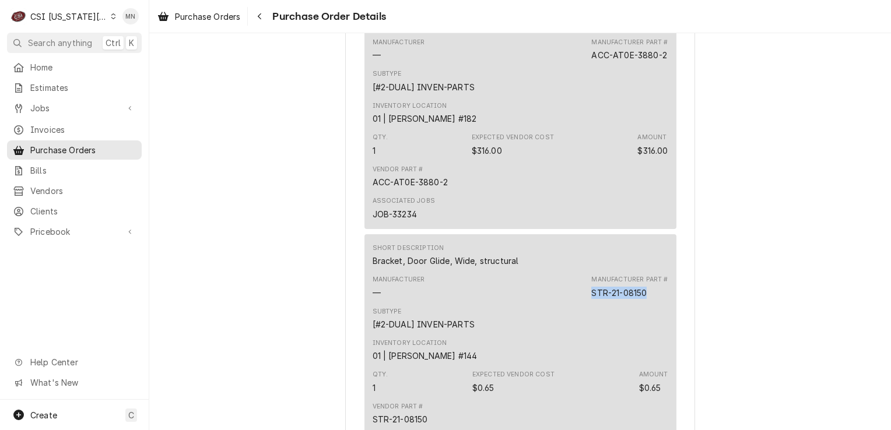
scroll to position [816, 0]
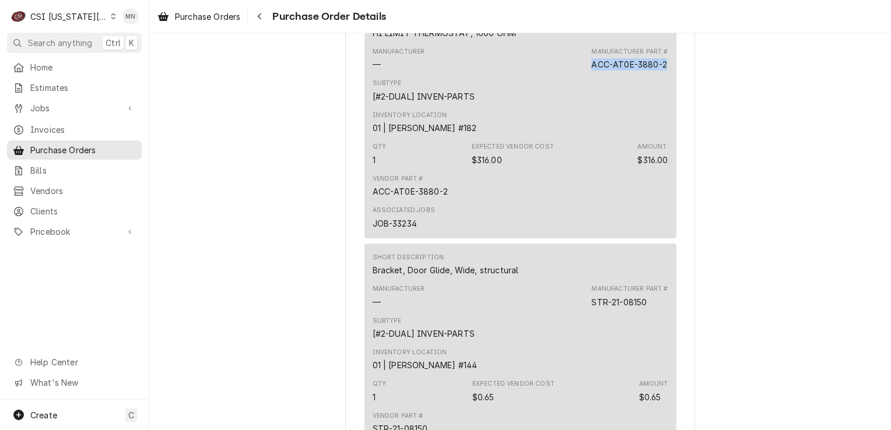
drag, startPoint x: 660, startPoint y: 100, endPoint x: 586, endPoint y: 104, distance: 74.1
click at [586, 75] on div "Manufacturer — Manufacturer Part # ACC-AT0E-3880-2" at bounding box center [520, 58] width 296 height 31
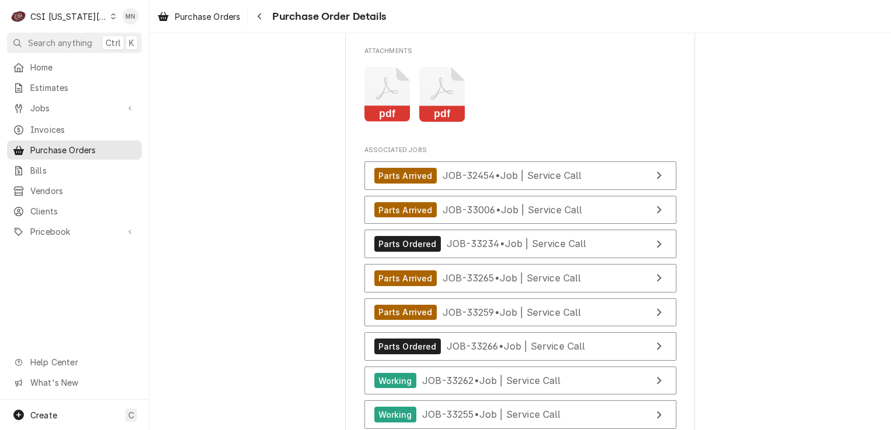
scroll to position [5421, 0]
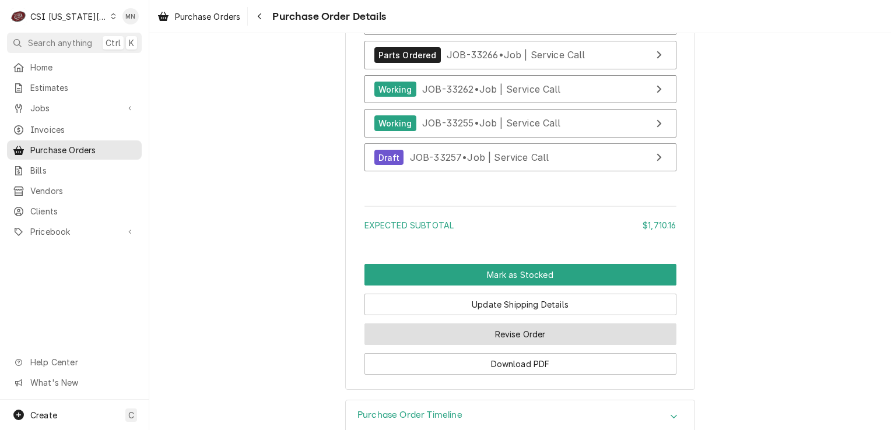
click at [553, 345] on button "Revise Order" at bounding box center [520, 335] width 312 height 22
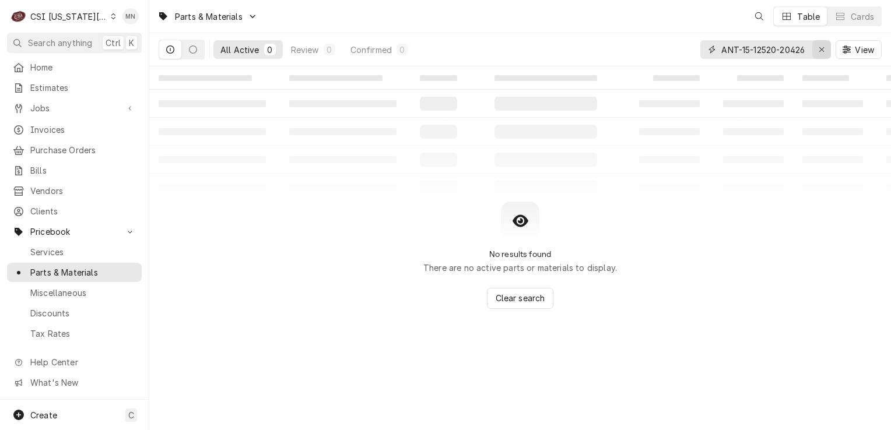
click at [817, 48] on div "Erase input" at bounding box center [821, 50] width 12 height 12
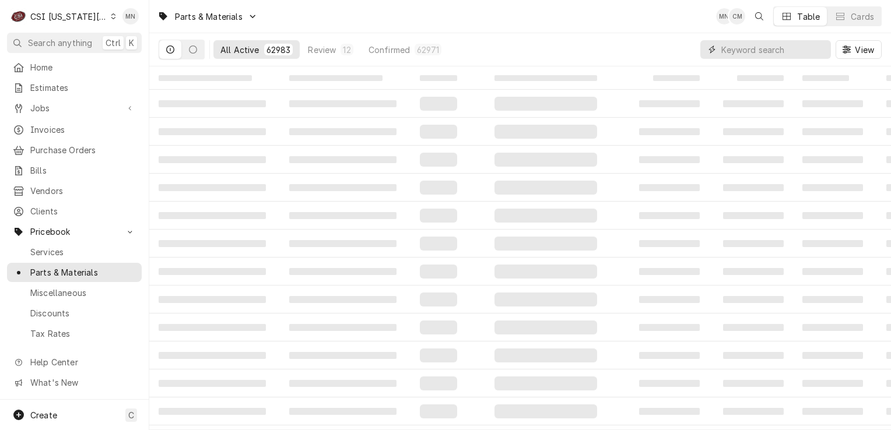
paste input "VUL-00-426602-00001"
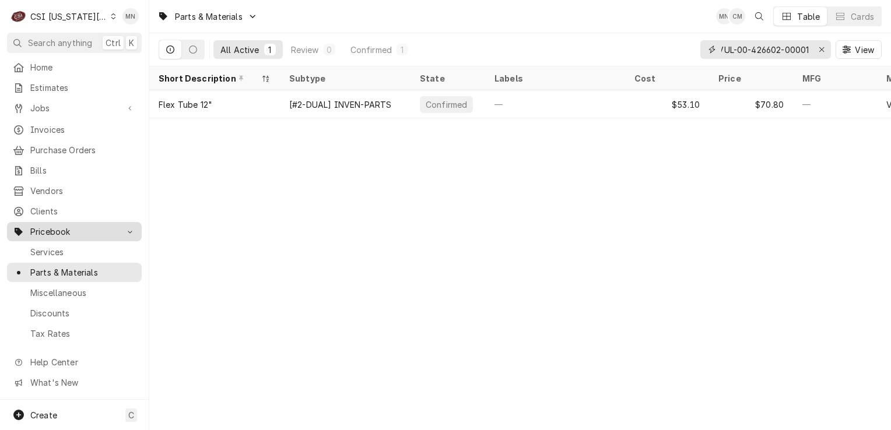
type input "VUL-00-426602-00001"
click at [827, 49] on div "Erase input" at bounding box center [821, 50] width 12 height 12
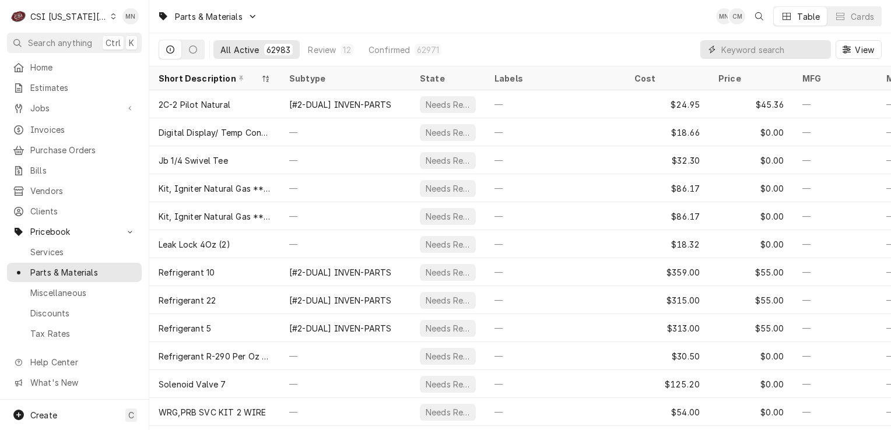
paste input "FRY-8101400"
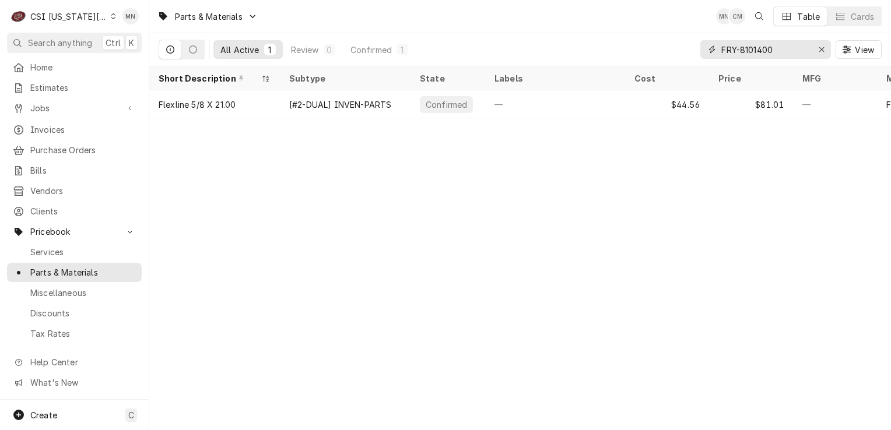
type input "FRY-8101400"
click at [818, 51] on icon "Erase input" at bounding box center [821, 49] width 6 height 8
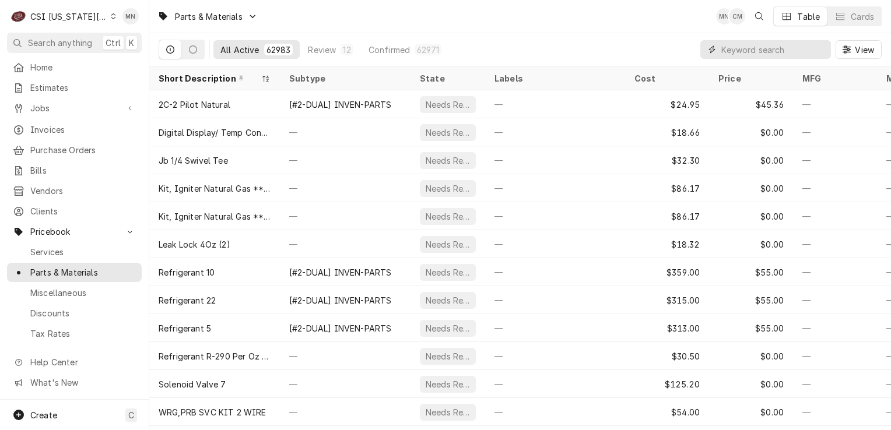
paste input "STA-2J-60141501"
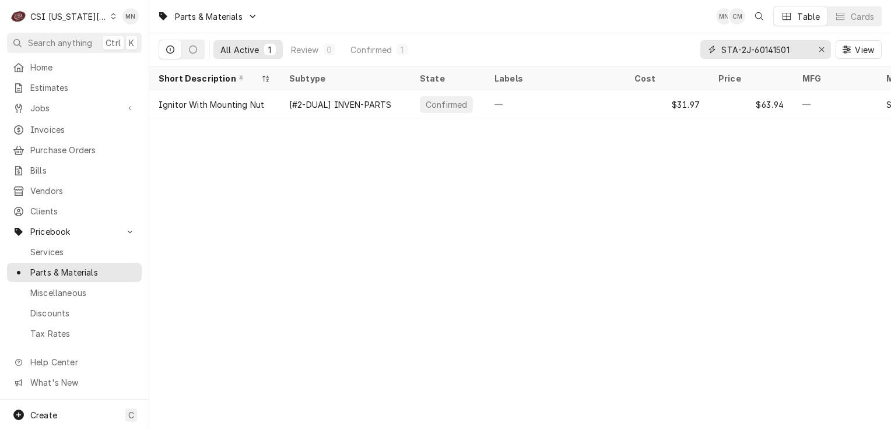
type input "STA-2J-60141501"
click at [816, 46] on div "Erase input" at bounding box center [821, 50] width 12 height 12
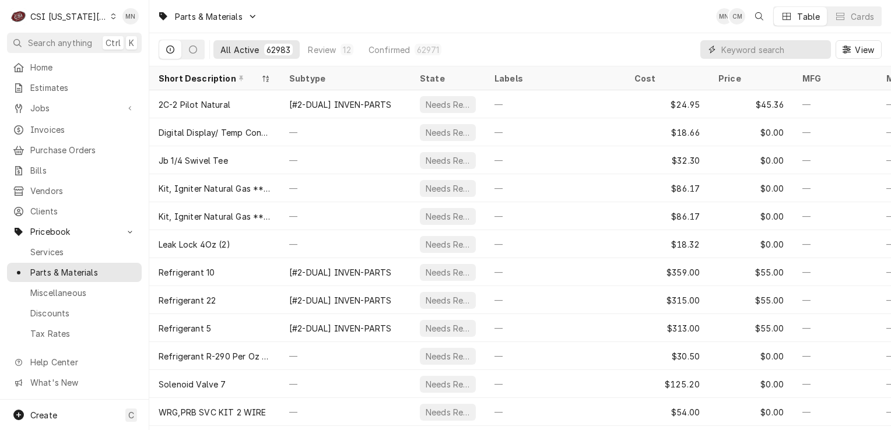
paste input "TUR-D300600"
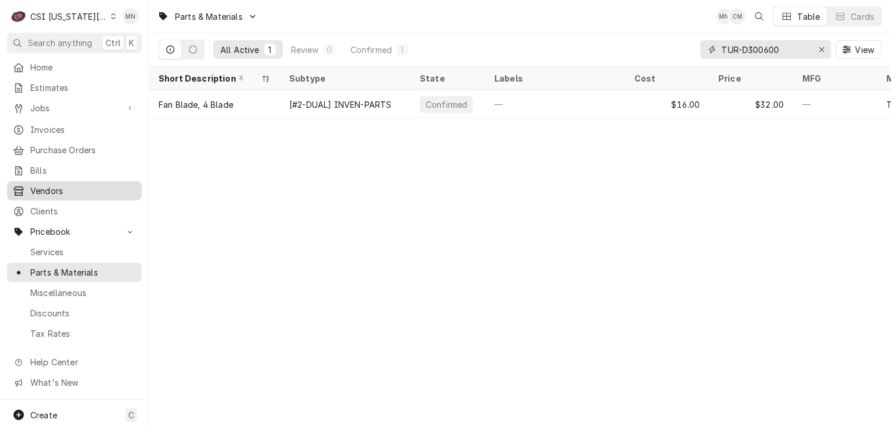
type input "TUR-D300600"
click at [814, 48] on button "Erase input" at bounding box center [821, 49] width 19 height 19
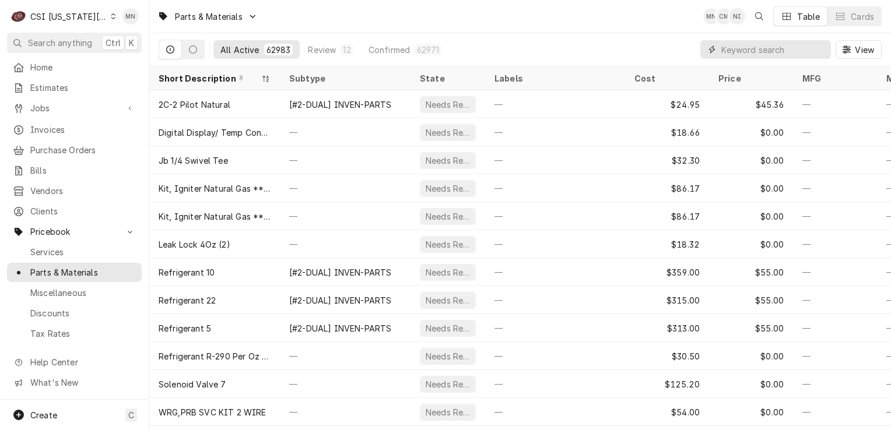
paste input "TUR-D300910"
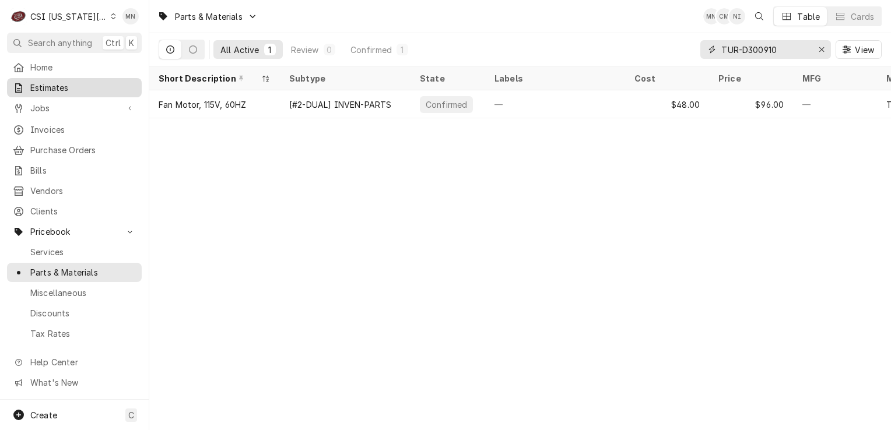
type input "TUR-D300910"
click at [825, 48] on div "Erase input" at bounding box center [821, 50] width 12 height 12
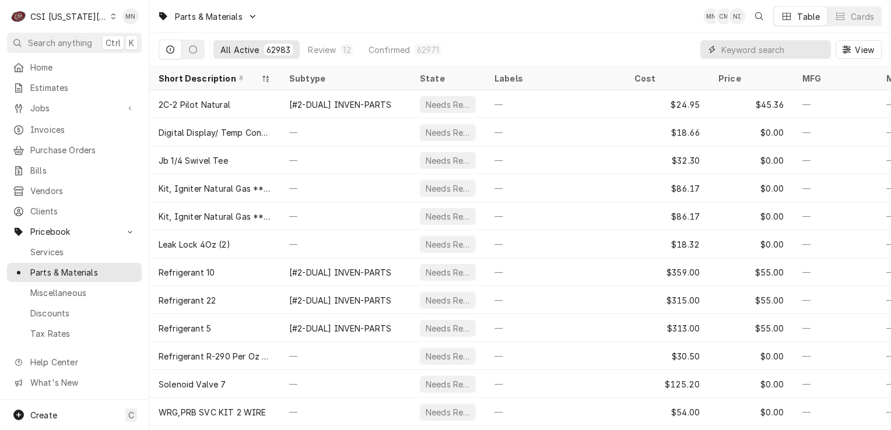
paste input "FWE-Z-600-6113"
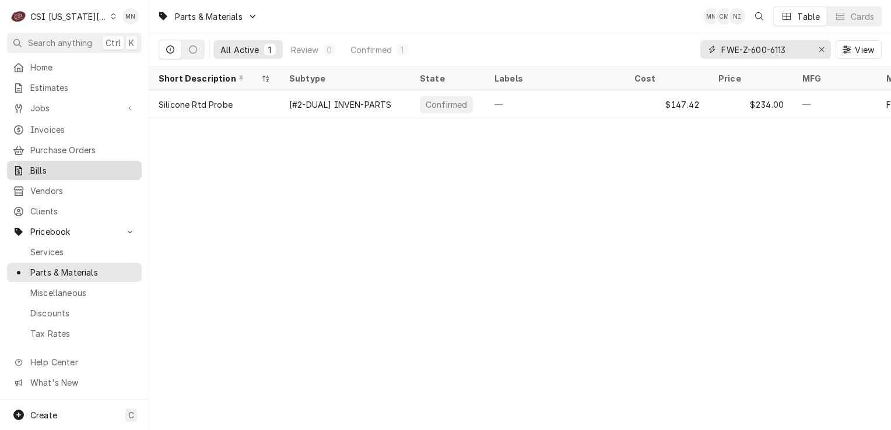
type input "FWE-Z-600-6113"
click at [818, 48] on icon "Erase input" at bounding box center [821, 49] width 6 height 8
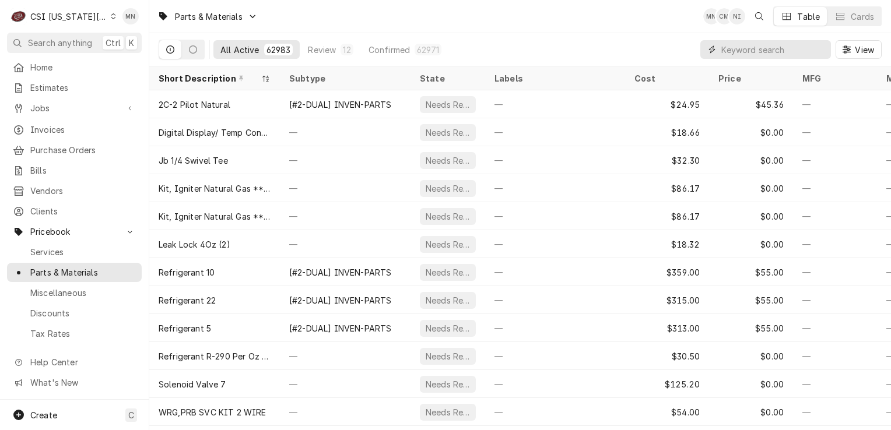
paste input "AVA- 177PFGASK"
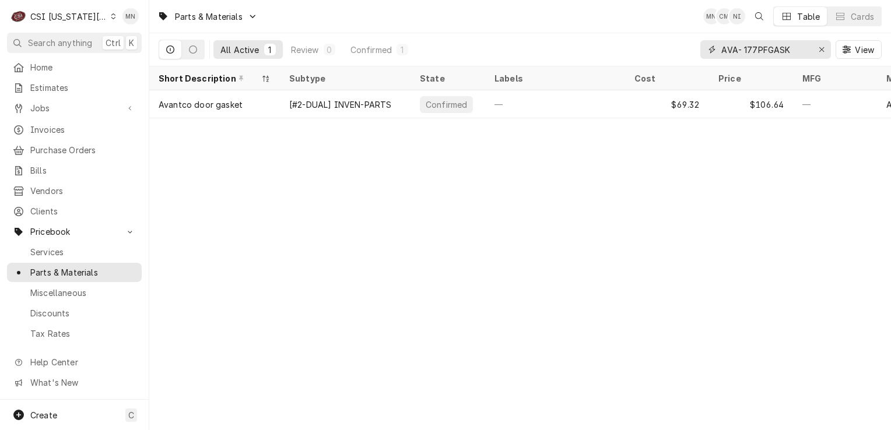
type input "AVA- 177PFGASK"
click at [823, 47] on icon "Erase input" at bounding box center [821, 49] width 5 height 5
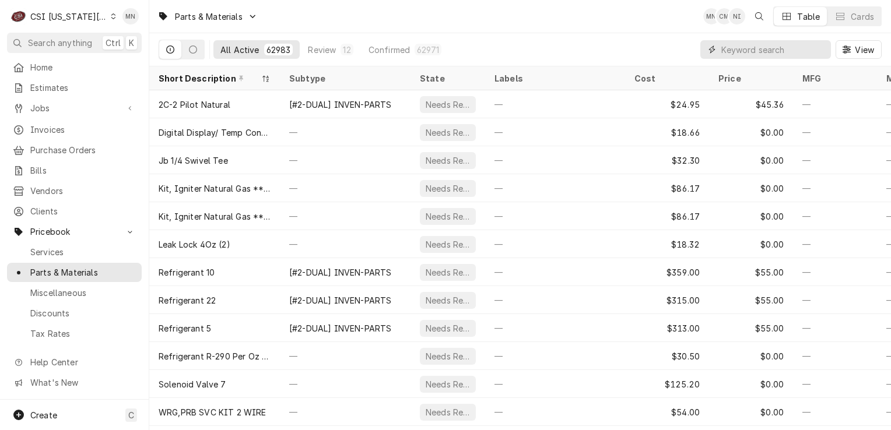
paste input "AVA-177PHCD016"
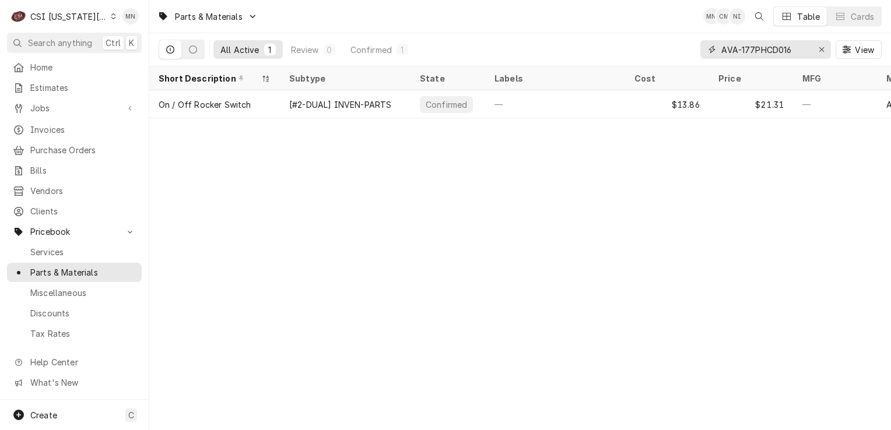
drag, startPoint x: 795, startPoint y: 47, endPoint x: 720, endPoint y: 45, distance: 75.2
click at [720, 45] on div "AVA-177PHCD016" at bounding box center [765, 49] width 131 height 19
paste input "34"
type input "AVA-177PHCD034"
click at [813, 48] on button "Erase input" at bounding box center [821, 49] width 19 height 19
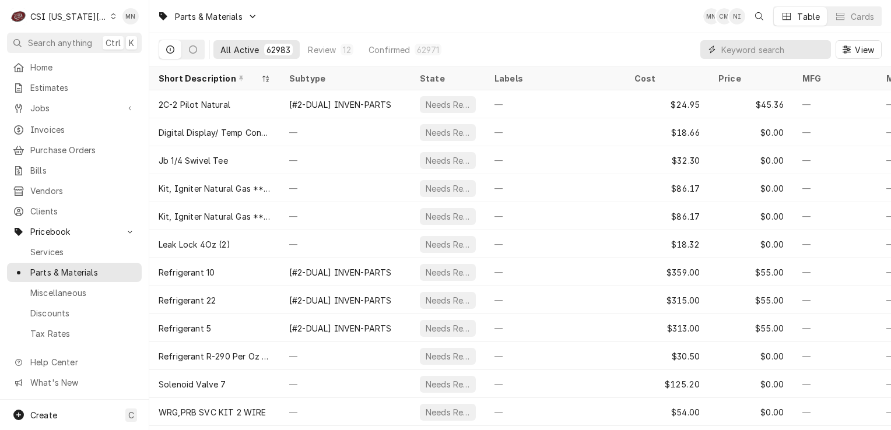
paste input "AVA-177PHCD035"
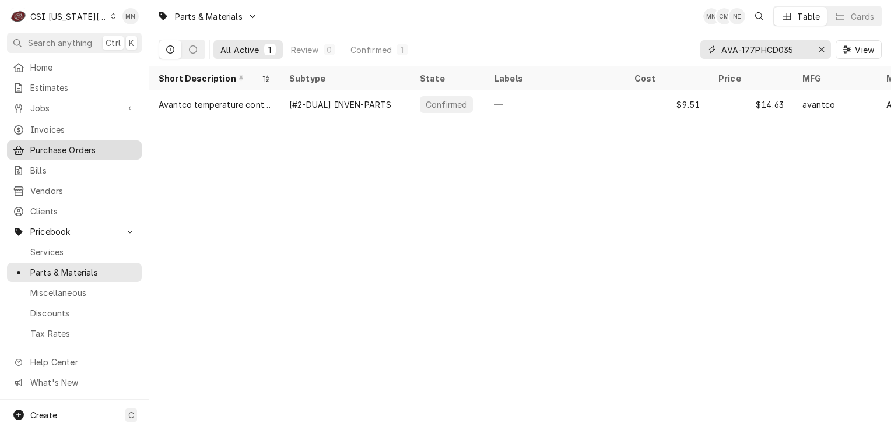
type input "AVA-177PHCD035"
drag, startPoint x: 819, startPoint y: 49, endPoint x: 788, endPoint y: 51, distance: 31.5
click at [820, 49] on icon "Erase input" at bounding box center [821, 49] width 6 height 8
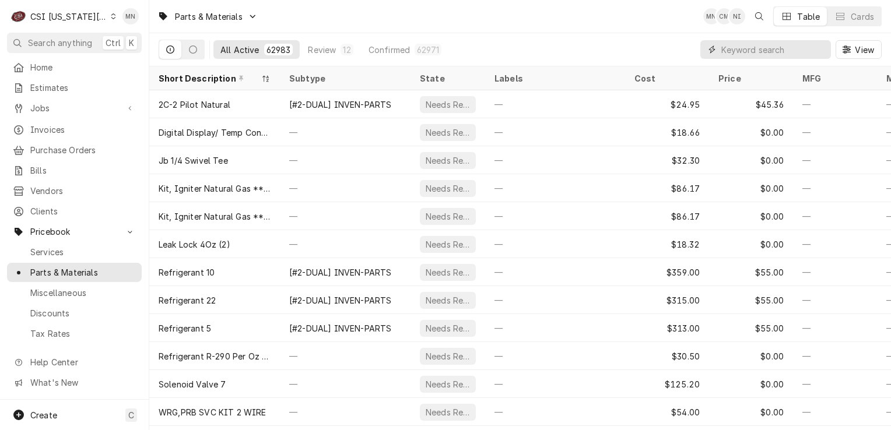
paste input "FRY-8076084"
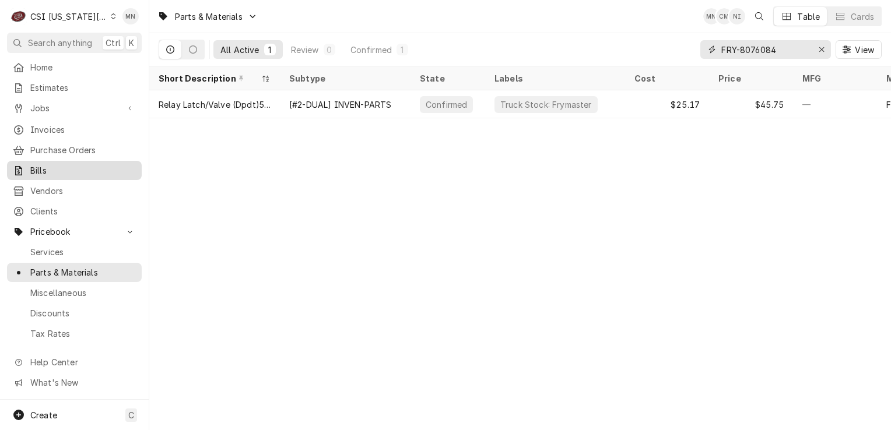
type input "FRY-8076084"
click at [816, 50] on div "Erase input" at bounding box center [821, 50] width 12 height 12
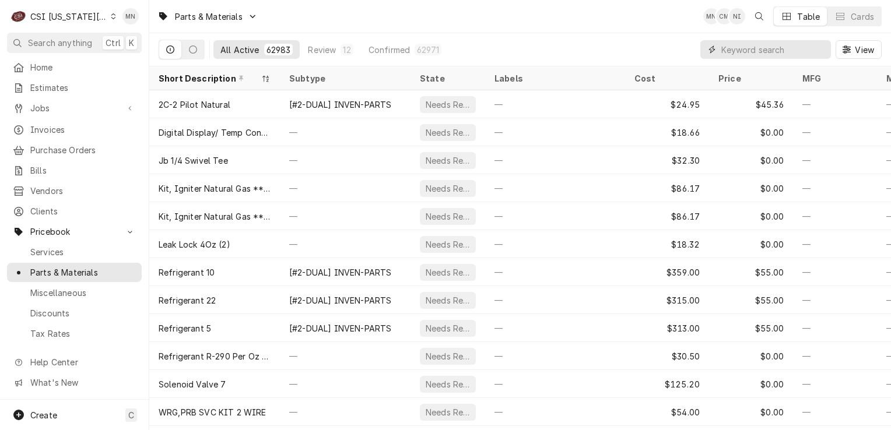
paste input "FRY-8075008"
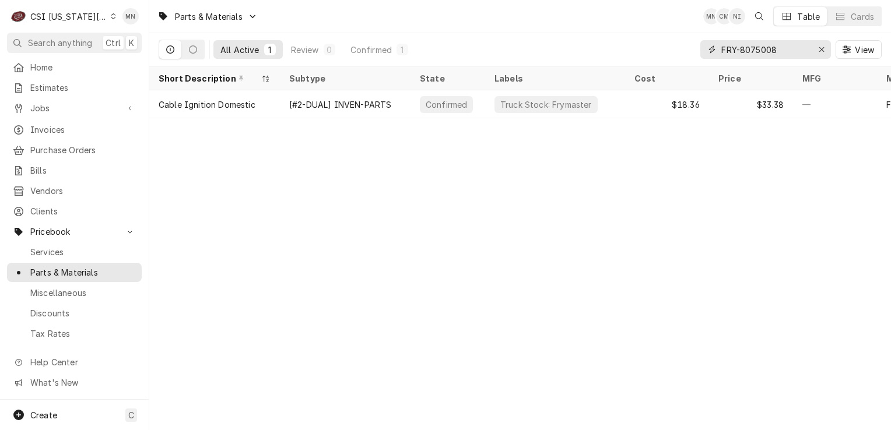
type input "FRY-8075008"
click at [818, 45] on icon "Erase input" at bounding box center [821, 49] width 6 height 8
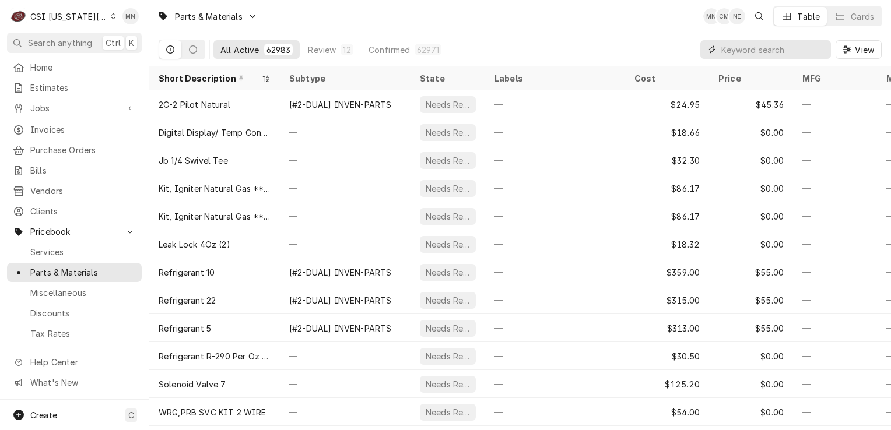
paste input "FRY-8263549"
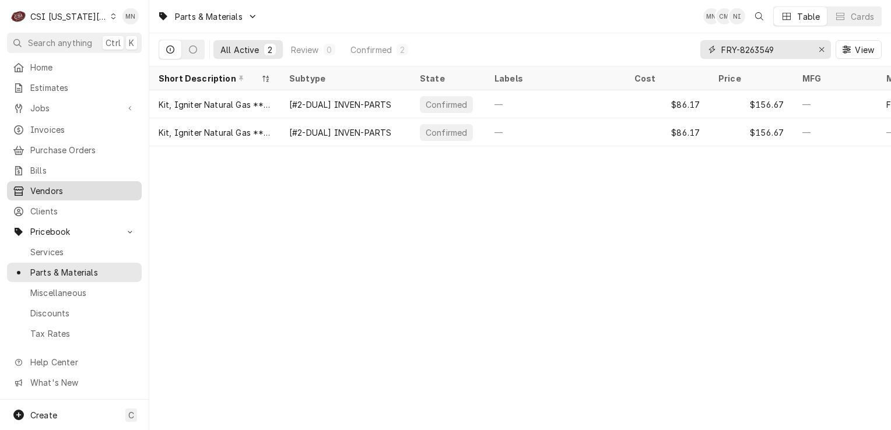
type input "FRY-8263549"
click at [816, 45] on div "Erase input" at bounding box center [821, 50] width 12 height 12
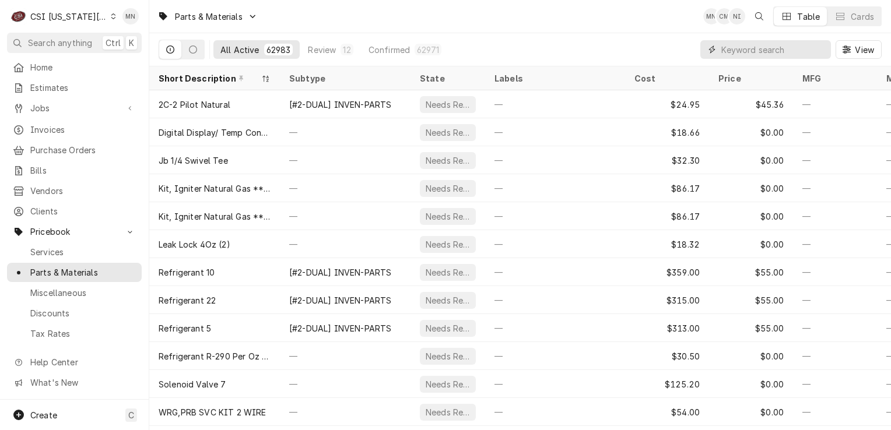
paste input "FRY-8262264"
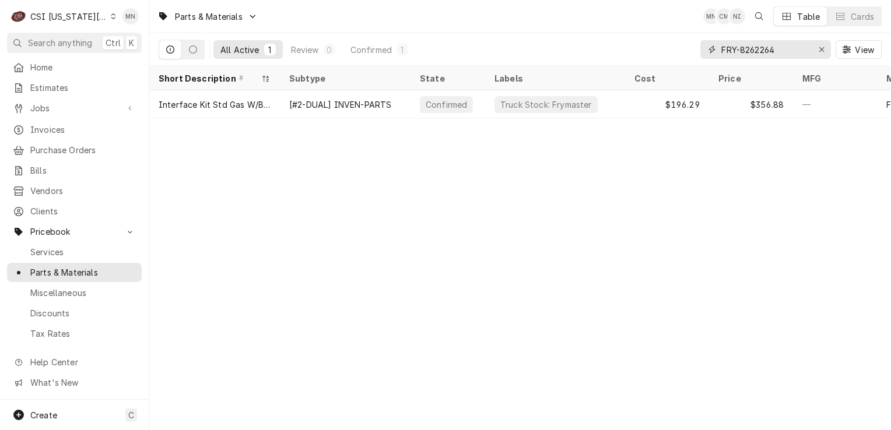
drag, startPoint x: 779, startPoint y: 50, endPoint x: 692, endPoint y: 47, distance: 86.3
click at [692, 47] on div "All Active 1 Review 0 Confirmed 1 FRY-8262264 View" at bounding box center [520, 49] width 723 height 33
paste input "3446"
type input "FRY-8263446"
click at [816, 46] on div "Erase input" at bounding box center [821, 50] width 12 height 12
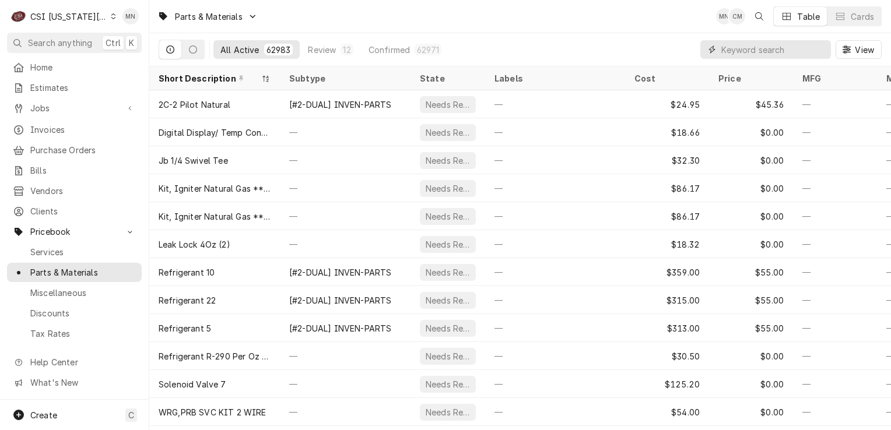
paste input "STR-21-08150"
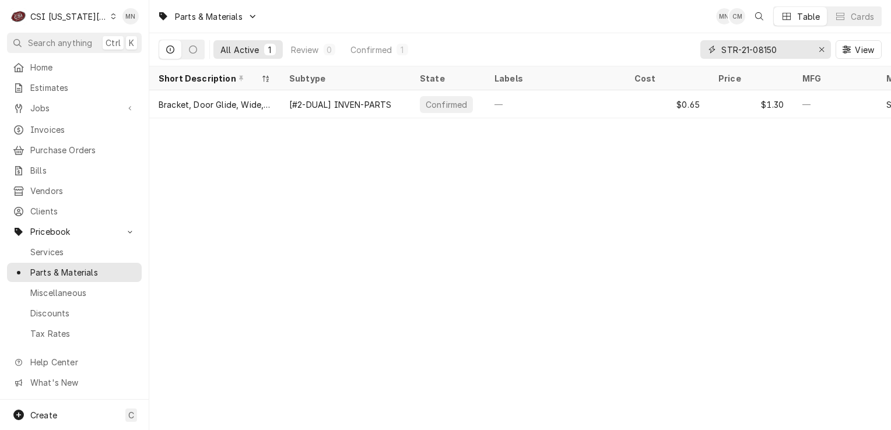
type input "STR-21-08150"
click at [817, 48] on div "Erase input" at bounding box center [821, 50] width 12 height 12
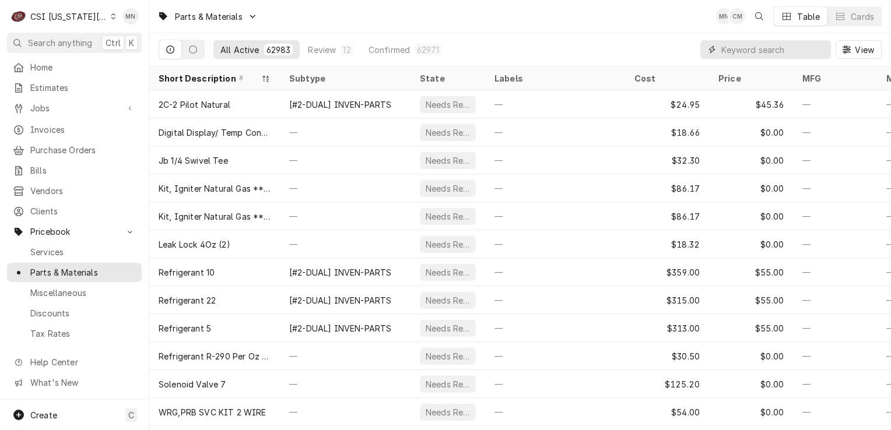
paste input "ACC-AT0E-3880-2"
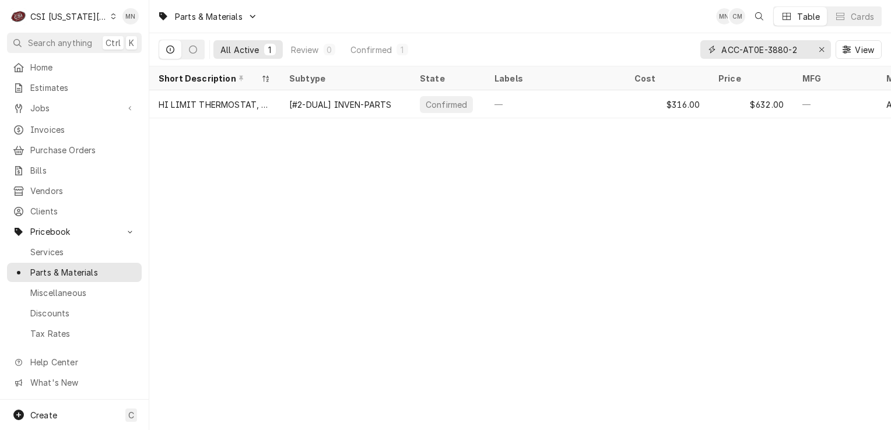
type input "ACC-AT0E-3880-2"
click at [79, 148] on span "Purchase Orders" at bounding box center [83, 150] width 106 height 12
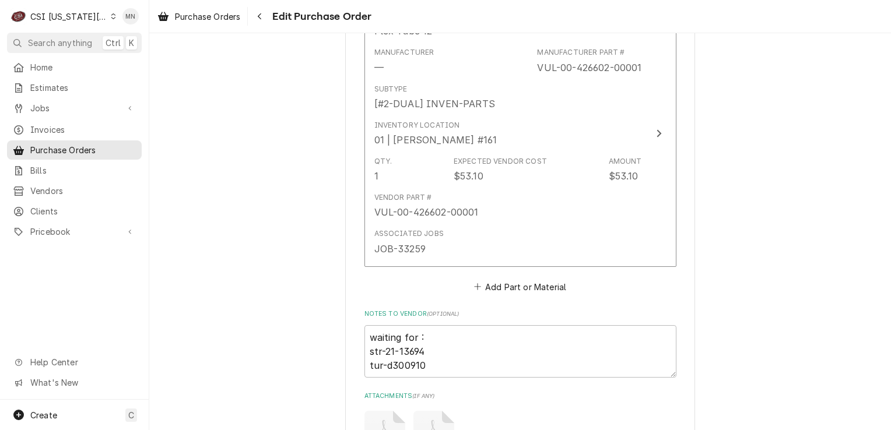
scroll to position [5421, 0]
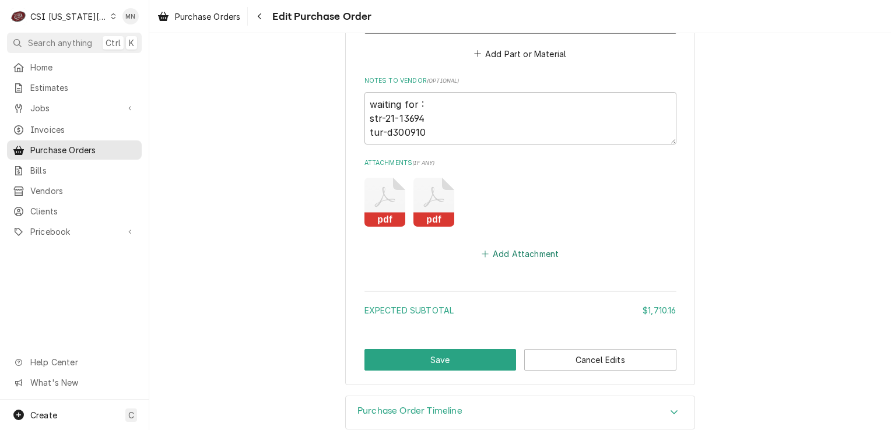
click at [511, 246] on button "Add Attachment" at bounding box center [520, 254] width 82 height 16
type textarea "x"
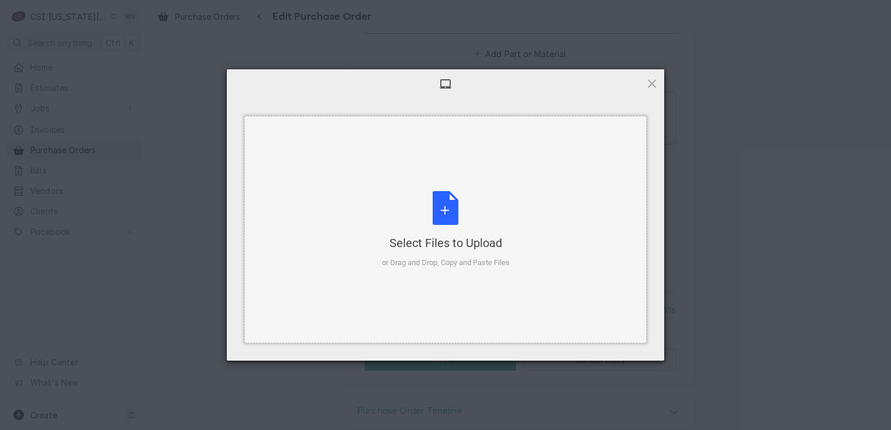
click at [457, 224] on div "Select Files to Upload or Drag and Drop, Copy and Paste Files" at bounding box center [446, 230] width 128 height 78
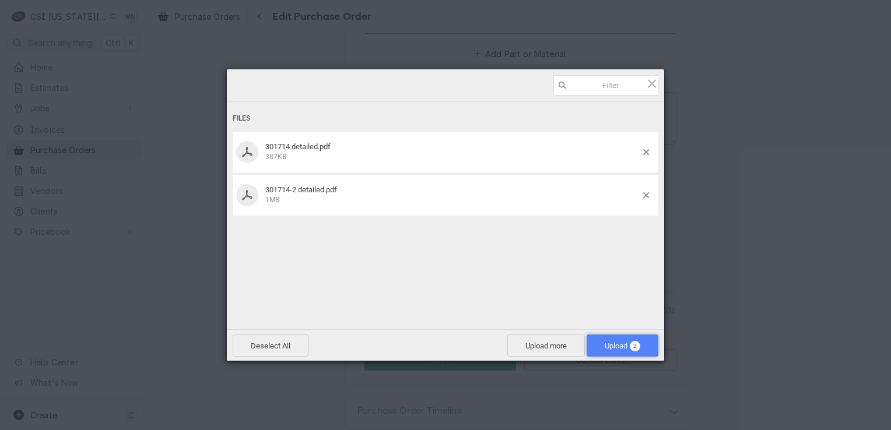
click at [618, 349] on span "Upload 2" at bounding box center [622, 346] width 36 height 9
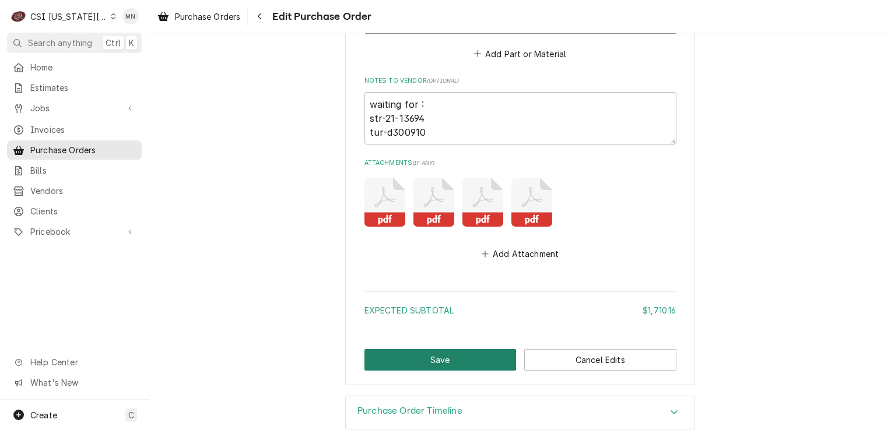
click at [444, 351] on button "Save" at bounding box center [440, 360] width 152 height 22
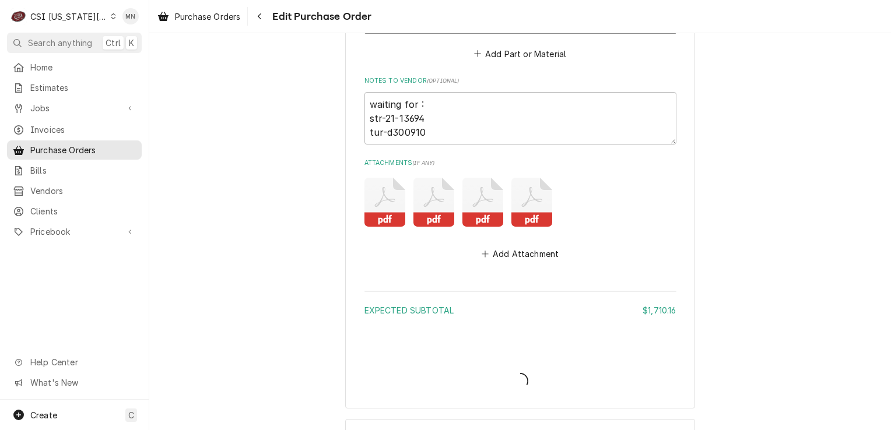
type textarea "x"
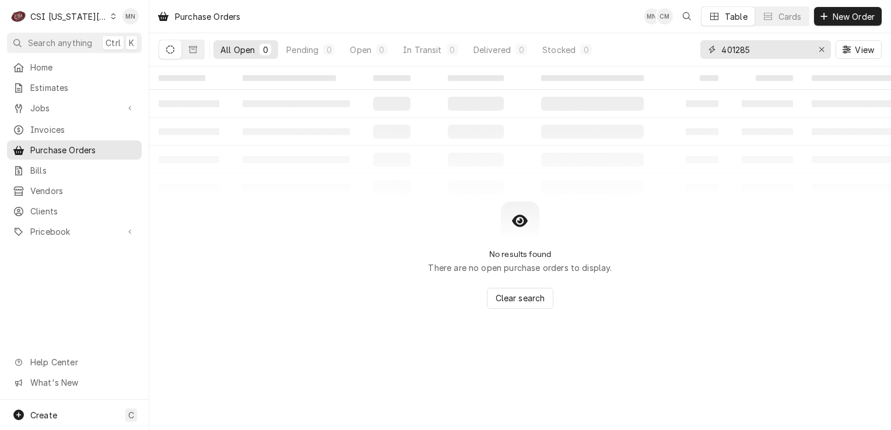
drag, startPoint x: 760, startPoint y: 52, endPoint x: 664, endPoint y: 50, distance: 95.6
click at [665, 50] on div "All Open 0 Pending 0 Open 0 In Transit 0 Delivered 0 Stocked 0 401285 View" at bounding box center [520, 49] width 723 height 33
type input "key"
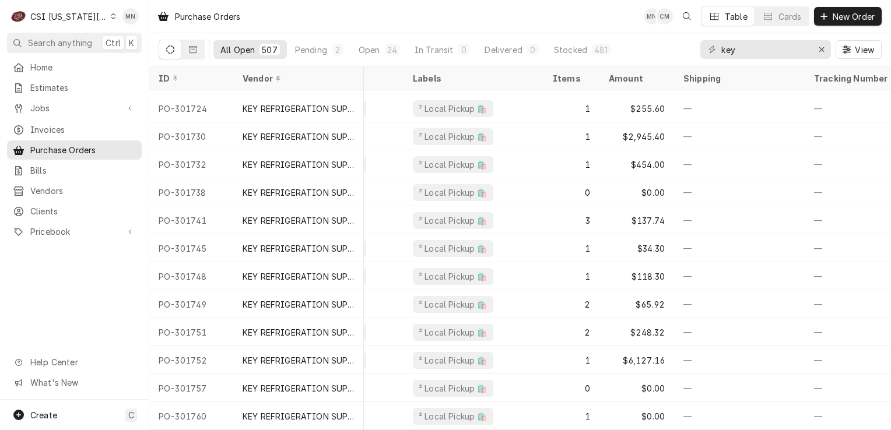
scroll to position [13852, 0]
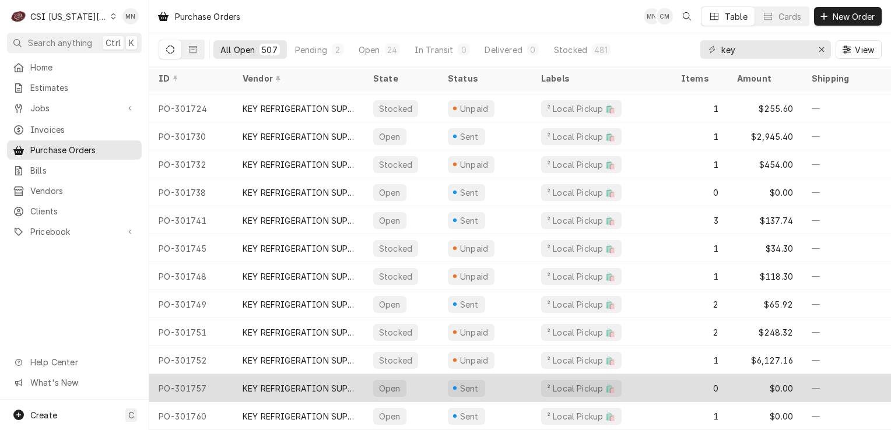
click at [285, 382] on div "KEY REFRIGERATION SUPPLY" at bounding box center [298, 388] width 112 height 12
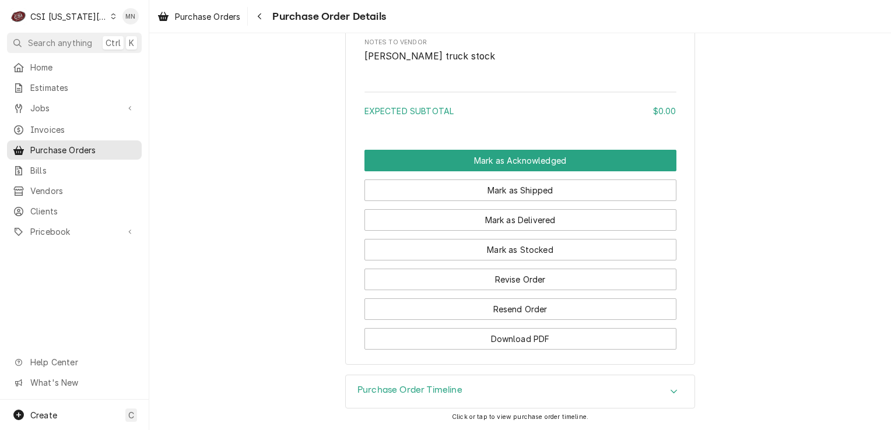
scroll to position [752, 0]
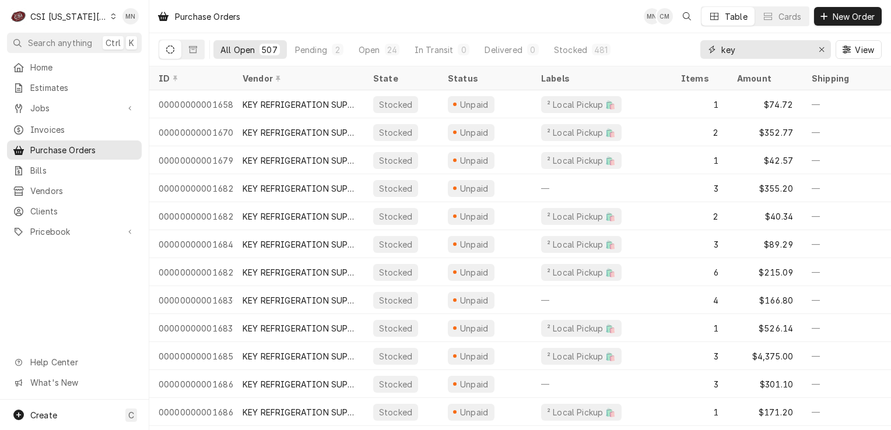
drag, startPoint x: 761, startPoint y: 51, endPoint x: 637, endPoint y: 58, distance: 124.3
click at [637, 58] on div "All Open 507 Pending 2 Open 24 In Transit 0 Delivered 0 Stocked 481 key View" at bounding box center [520, 49] width 723 height 33
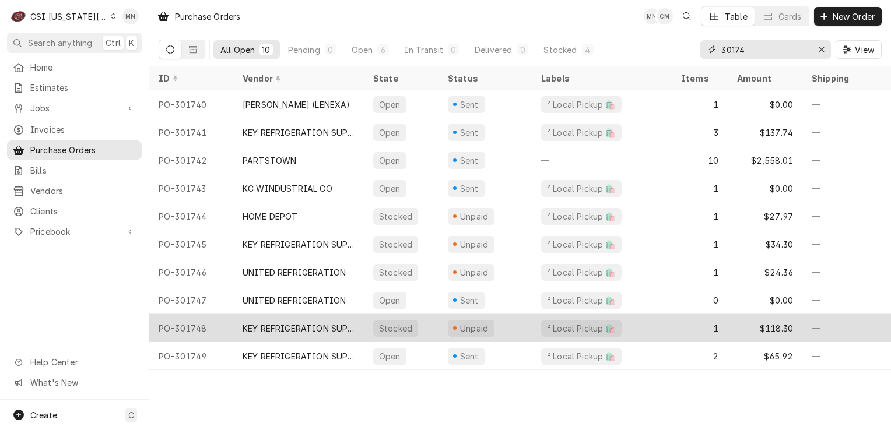
type input "30174"
click at [302, 328] on div "KEY REFRIGERATION SUPPLY" at bounding box center [298, 328] width 112 height 12
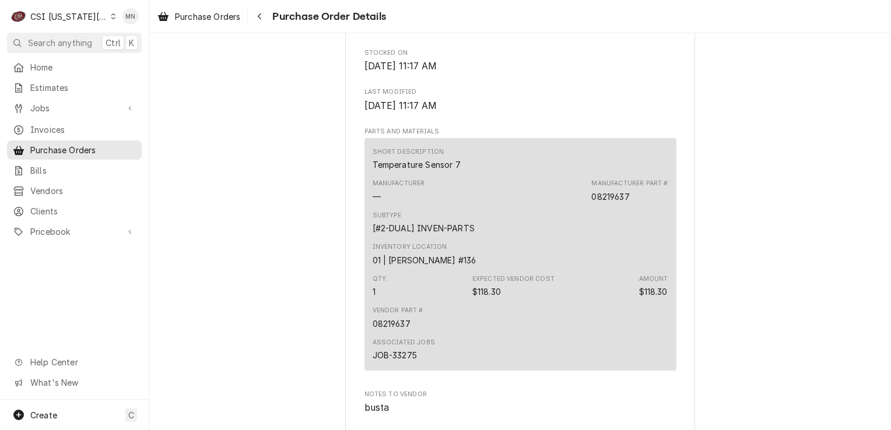
scroll to position [758, 0]
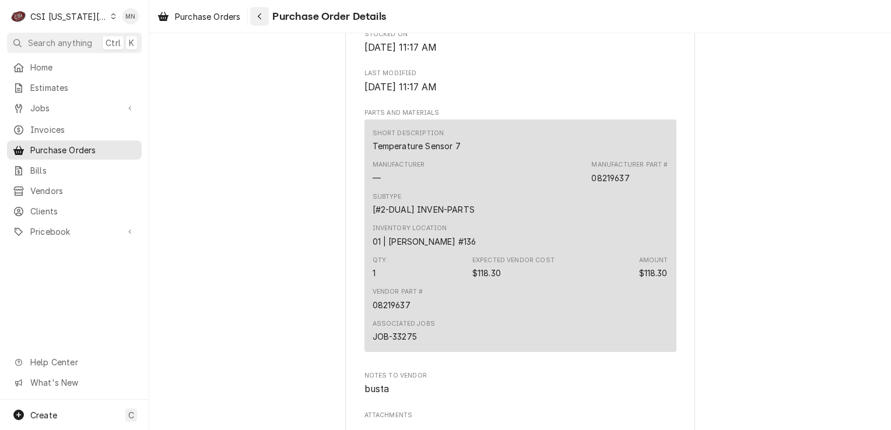
click at [265, 17] on div "Navigate back" at bounding box center [260, 16] width 12 height 12
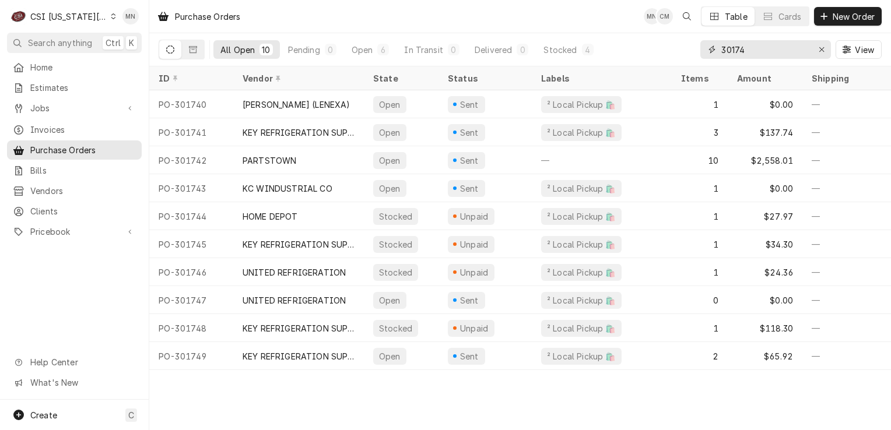
click at [757, 49] on input "30174" at bounding box center [764, 49] width 87 height 19
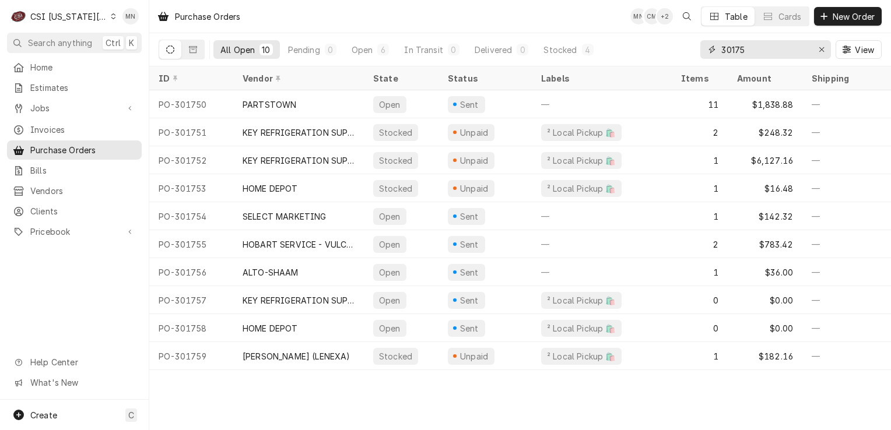
type input "30175"
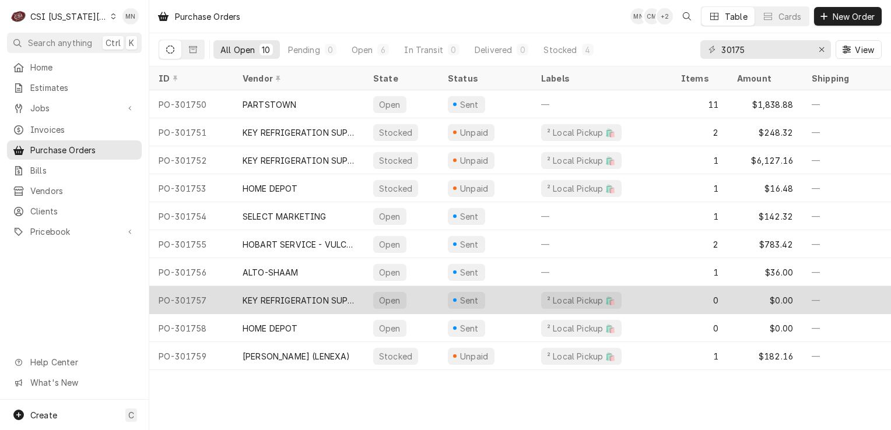
click at [276, 304] on div "KEY REFRIGERATION SUPPLY" at bounding box center [298, 300] width 131 height 28
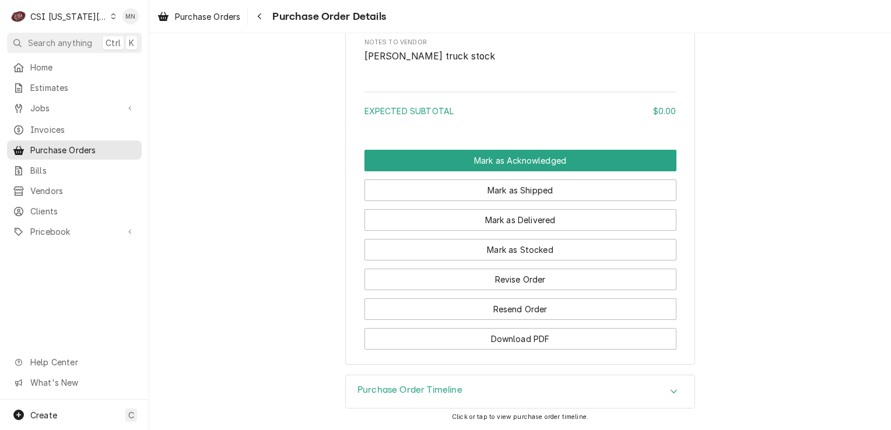
scroll to position [752, 0]
click at [463, 384] on div "Purchase Order Timeline" at bounding box center [520, 391] width 349 height 33
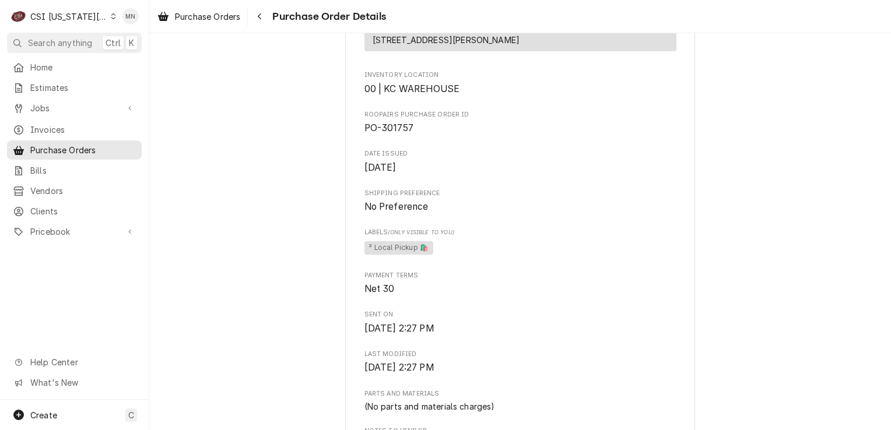
scroll to position [219, 0]
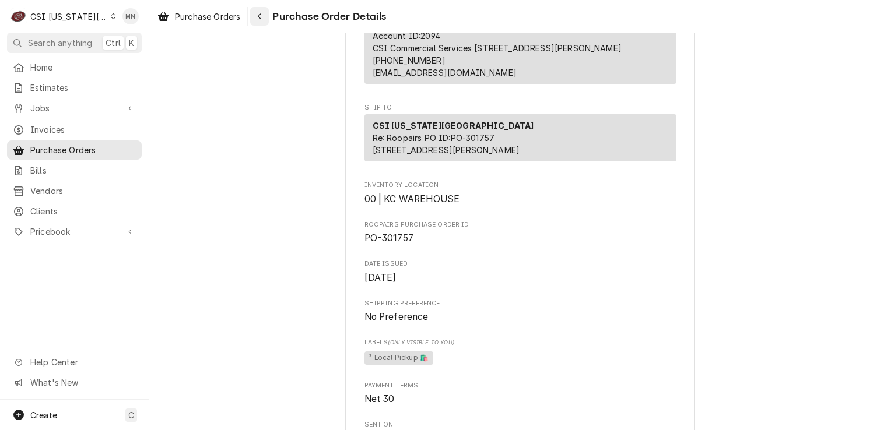
click at [258, 13] on div "Navigate back" at bounding box center [260, 16] width 12 height 12
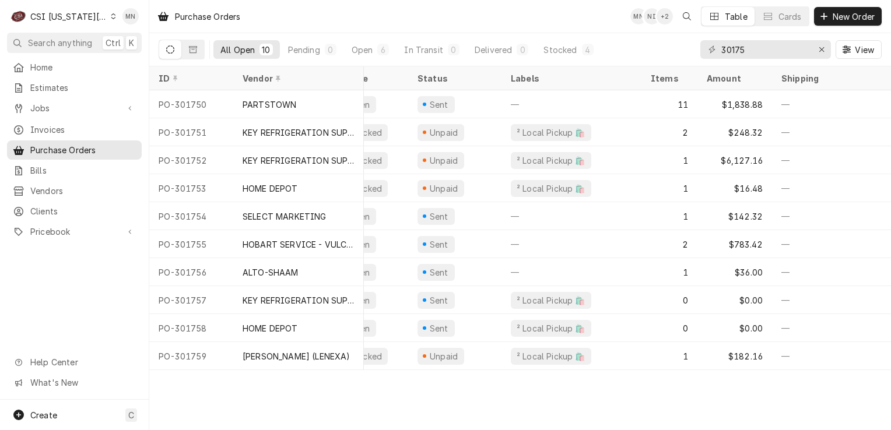
scroll to position [0, 8]
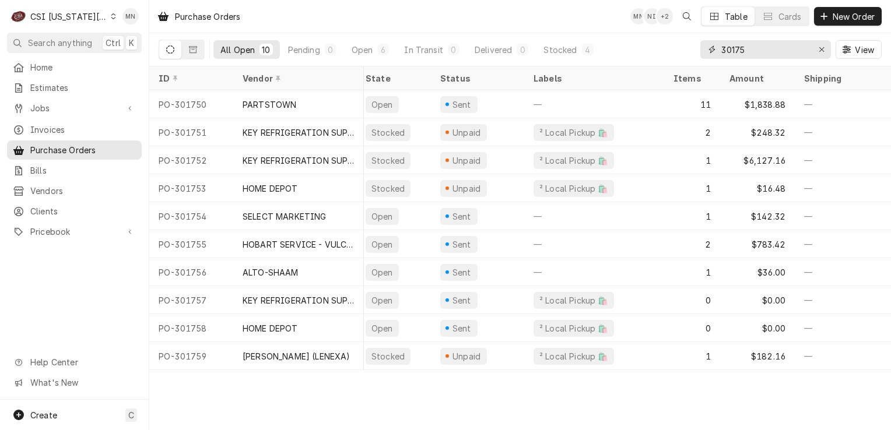
click at [758, 55] on input "30175" at bounding box center [764, 49] width 87 height 19
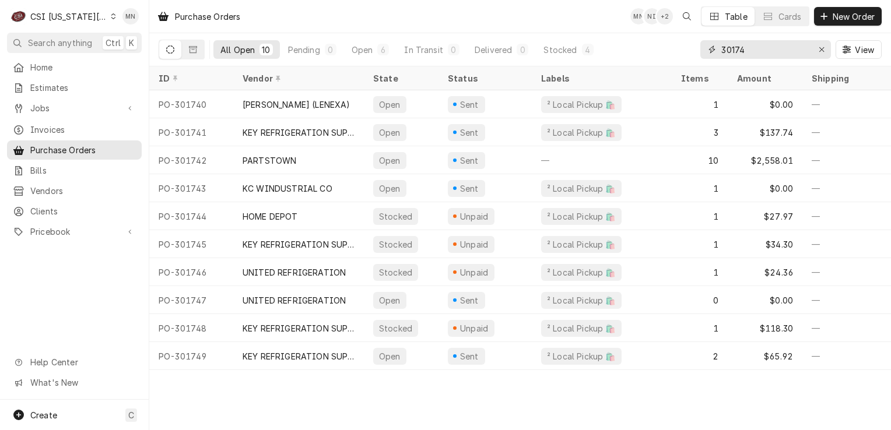
type input "30174"
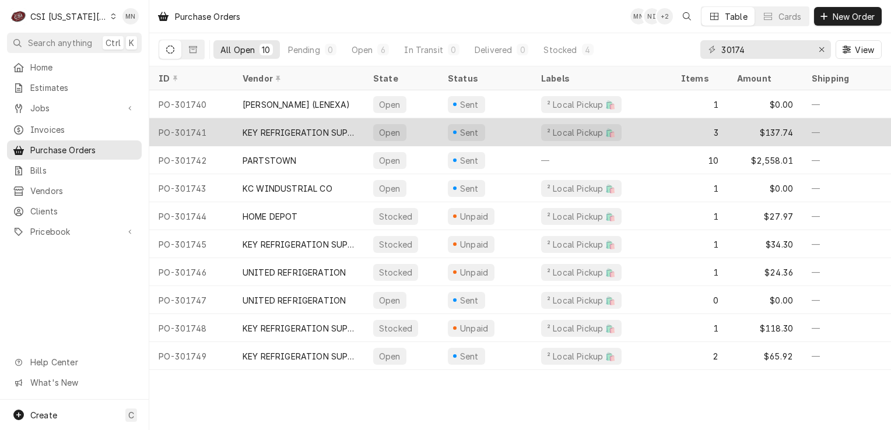
click at [253, 135] on div "KEY REFRIGERATION SUPPLY" at bounding box center [298, 132] width 112 height 12
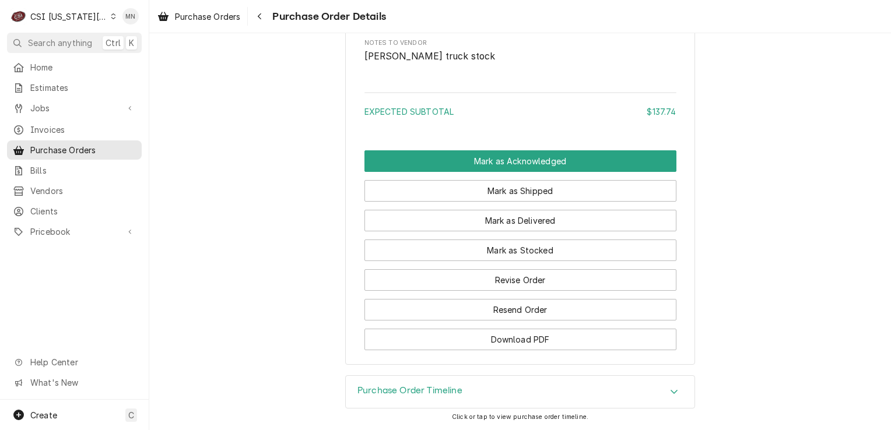
scroll to position [1357, 0]
click at [256, 20] on div "Navigate back" at bounding box center [260, 16] width 12 height 12
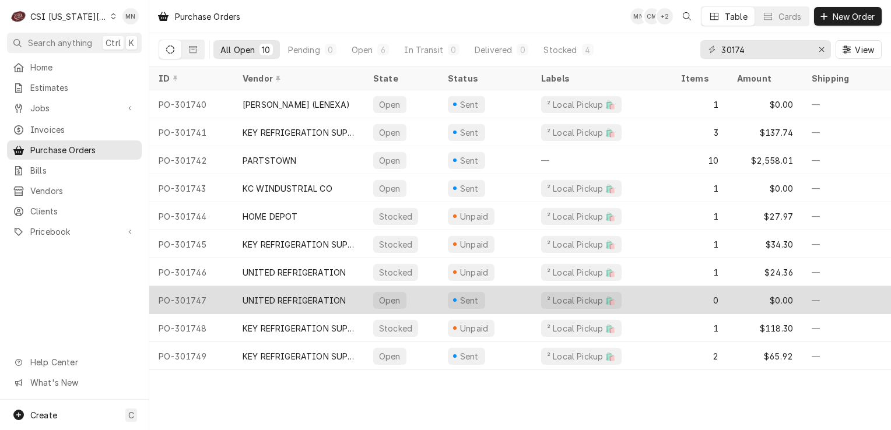
click at [316, 300] on div "UNITED REFRIGERATION" at bounding box center [293, 300] width 103 height 12
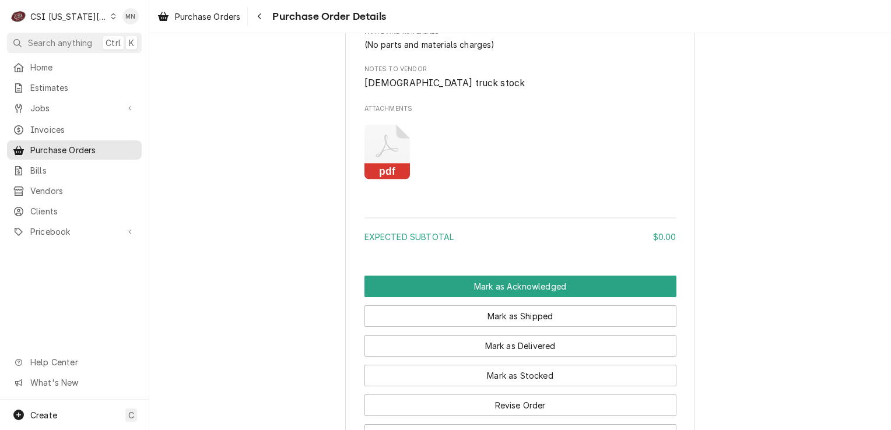
scroll to position [699, 0]
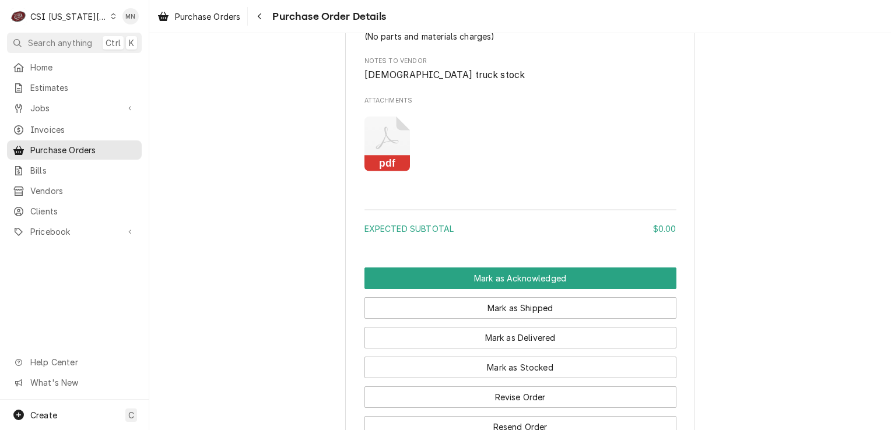
click at [380, 172] on icon "Attachments" at bounding box center [387, 144] width 46 height 55
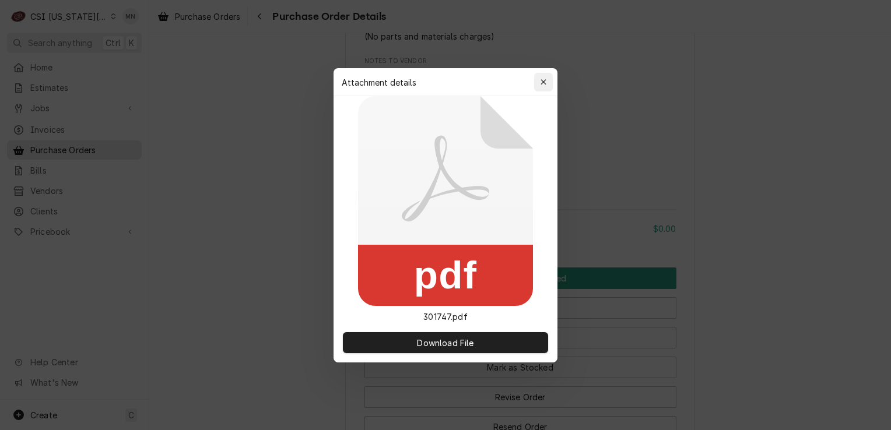
click at [535, 86] on button "button" at bounding box center [543, 82] width 19 height 19
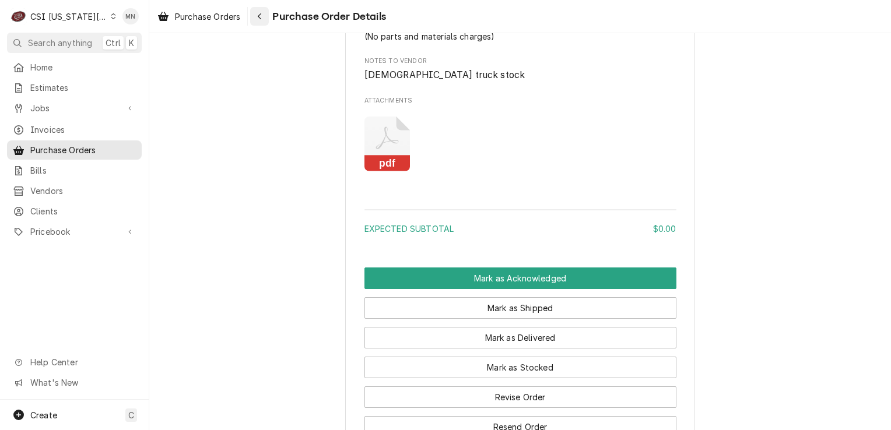
click at [259, 13] on icon "Navigate back" at bounding box center [259, 16] width 5 height 8
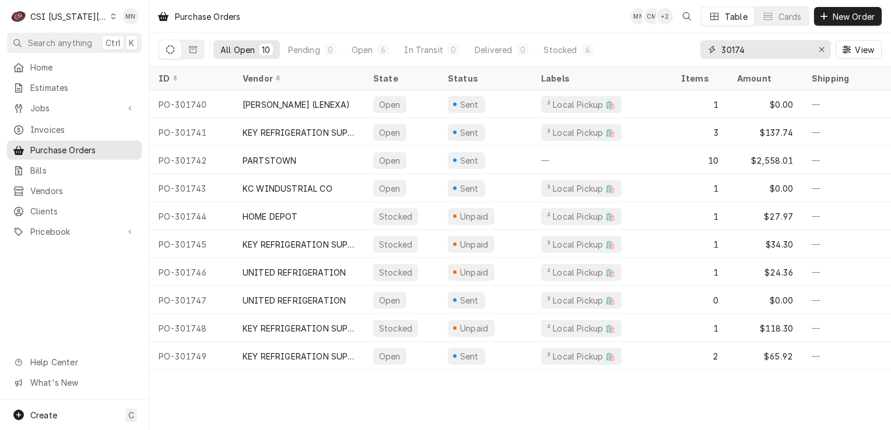
drag, startPoint x: 746, startPoint y: 46, endPoint x: 641, endPoint y: 48, distance: 104.9
click at [641, 48] on div "All Open 10 Pending 0 Open 6 In Transit 0 Delivered 0 Stocked 4 30174 View" at bounding box center [520, 49] width 723 height 33
type input "301749"
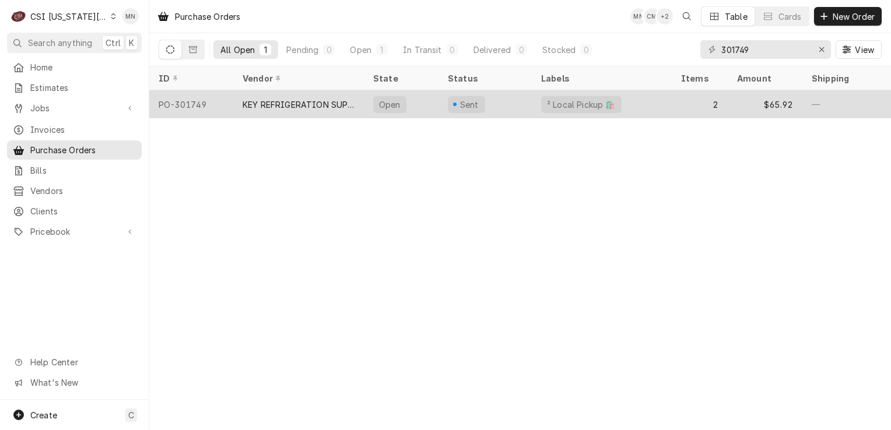
click at [311, 106] on div "KEY REFRIGERATION SUPPLY" at bounding box center [298, 105] width 112 height 12
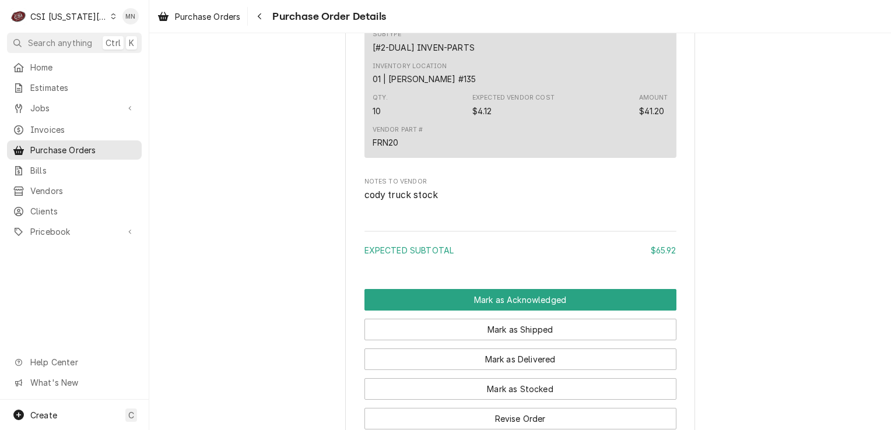
scroll to position [1151, 0]
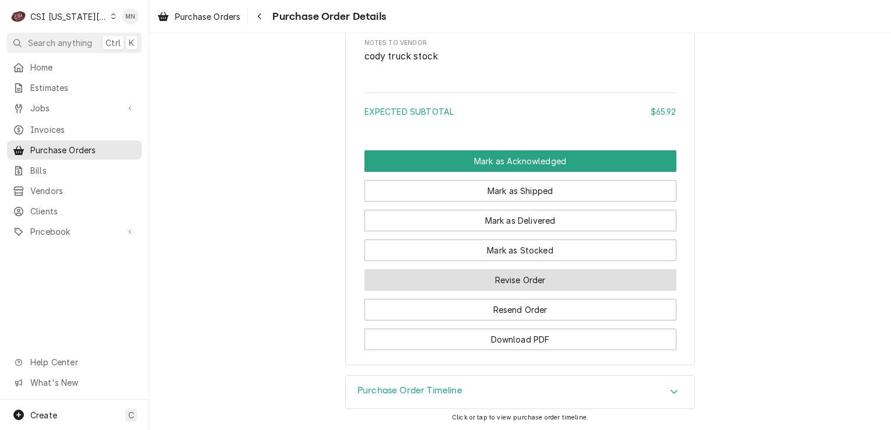
click at [508, 283] on button "Revise Order" at bounding box center [520, 280] width 312 height 22
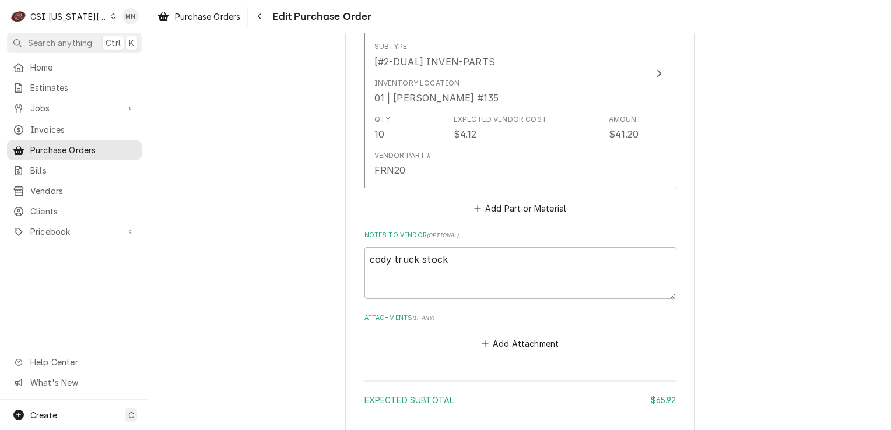
scroll to position [816, 0]
click at [513, 335] on button "Add Attachment" at bounding box center [520, 342] width 82 height 16
type textarea "x"
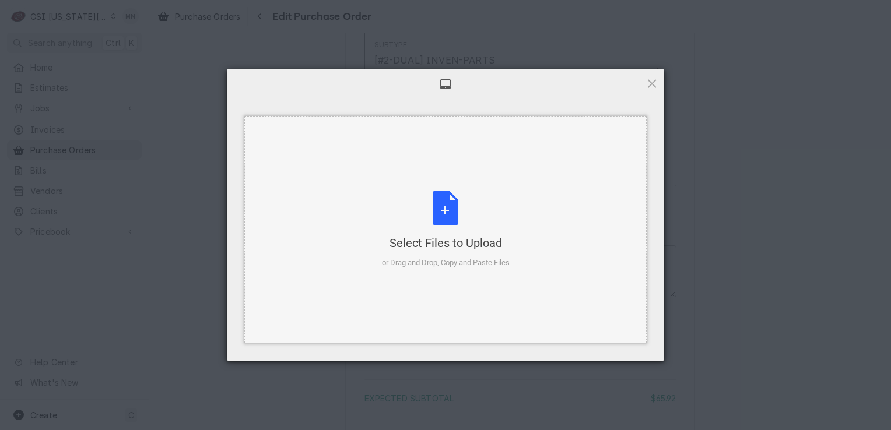
click at [464, 240] on div "Select Files to Upload" at bounding box center [446, 243] width 128 height 16
click at [465, 215] on div "Select Files to Upload or Drag and Drop, Copy and Paste Files" at bounding box center [446, 230] width 128 height 78
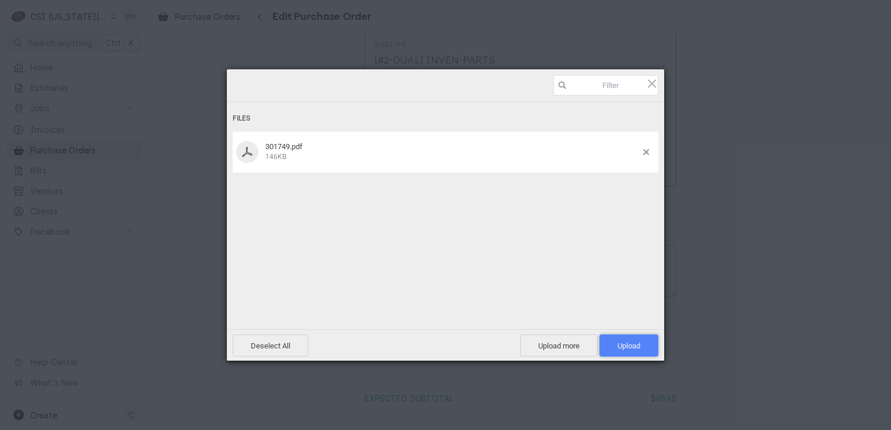
click at [639, 349] on span "Upload 1" at bounding box center [628, 346] width 23 height 9
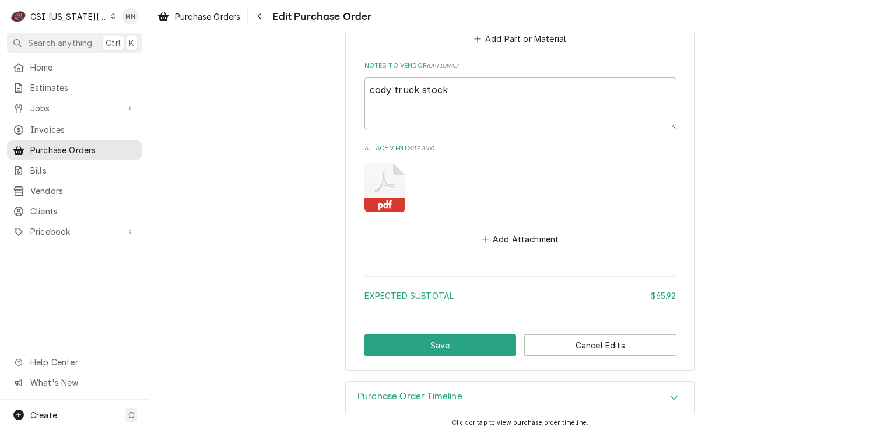
scroll to position [986, 0]
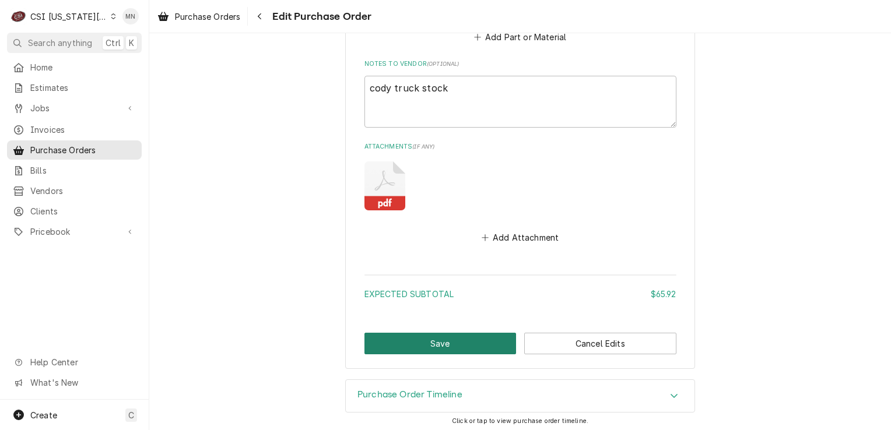
click at [427, 339] on button "Save" at bounding box center [440, 344] width 152 height 22
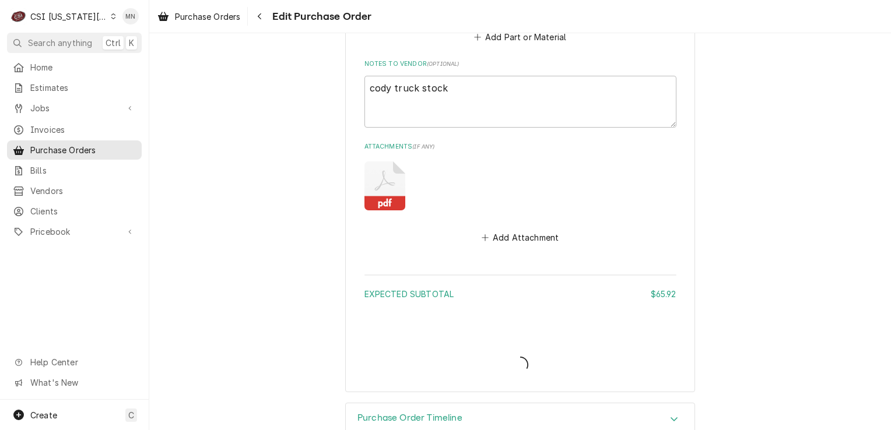
type textarea "x"
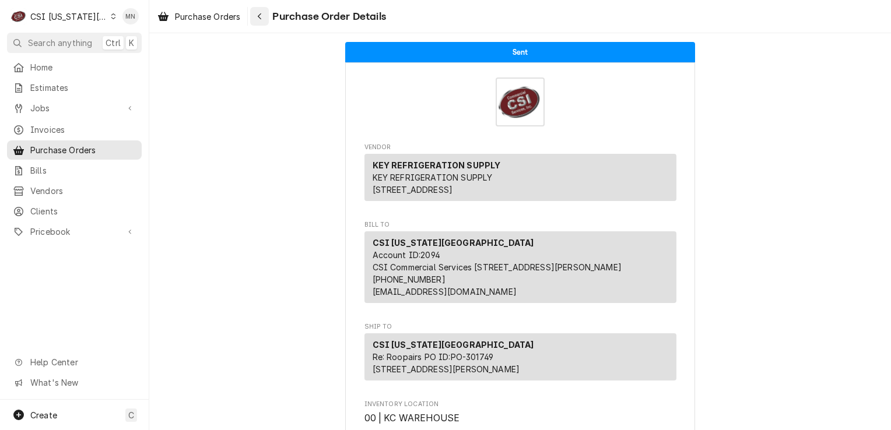
click at [262, 20] on div "Navigate back" at bounding box center [260, 16] width 12 height 12
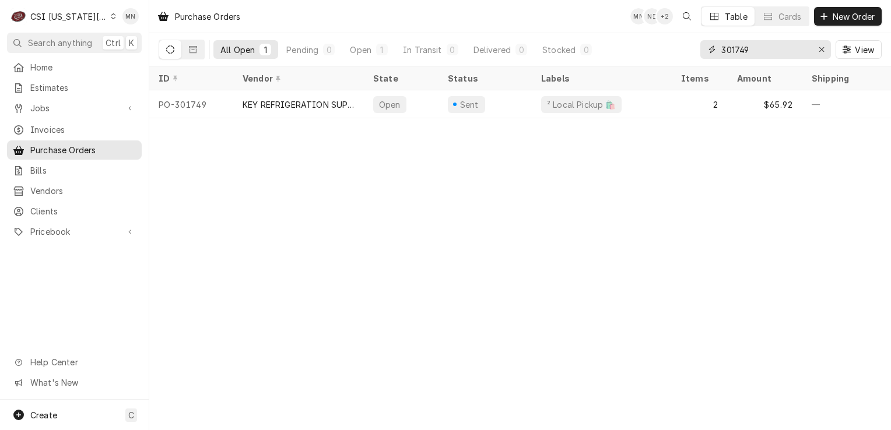
drag, startPoint x: 749, startPoint y: 54, endPoint x: 658, endPoint y: 55, distance: 91.5
click at [670, 54] on div "All Open 1 Pending 0 Open 1 In Transit 0 Delivered 0 Stocked 0 301749 View" at bounding box center [520, 49] width 723 height 33
type input "301751"
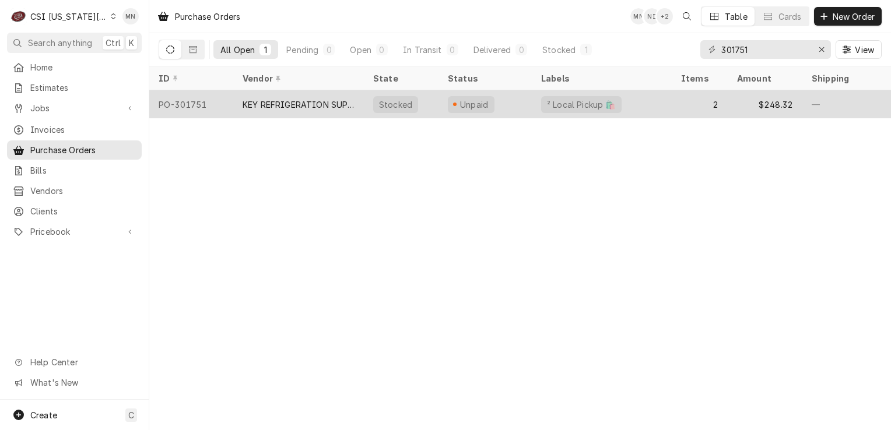
click at [311, 110] on div "KEY REFRIGERATION SUPPLY" at bounding box center [298, 104] width 131 height 28
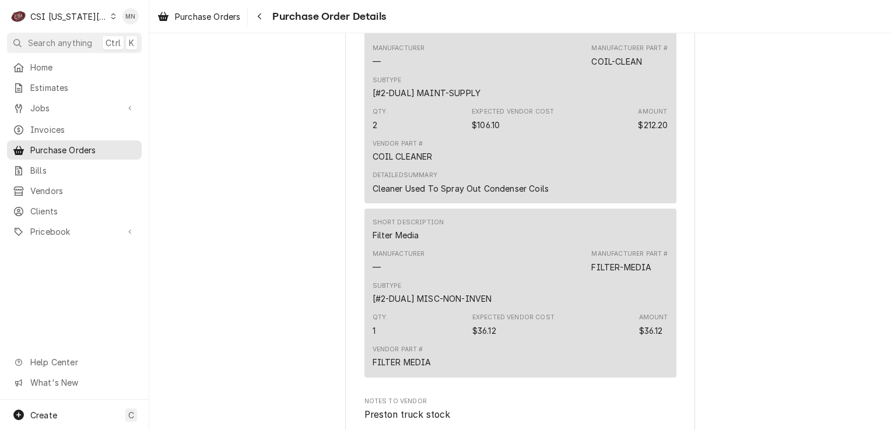
scroll to position [1166, 0]
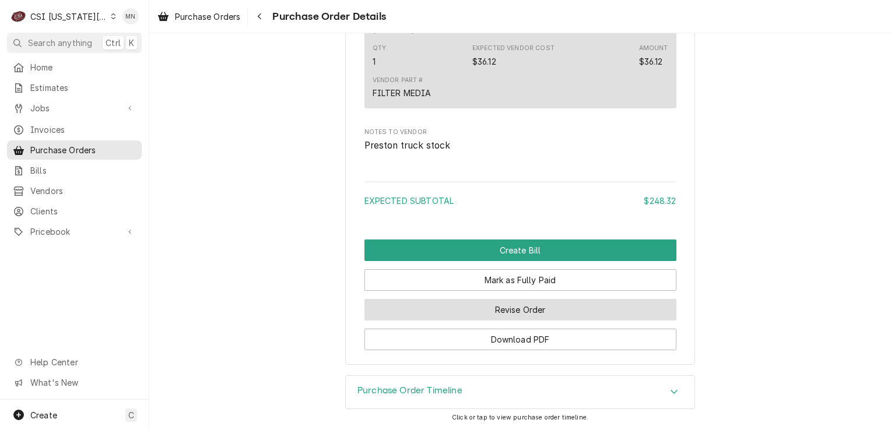
click at [498, 320] on button "Revise Order" at bounding box center [520, 310] width 312 height 22
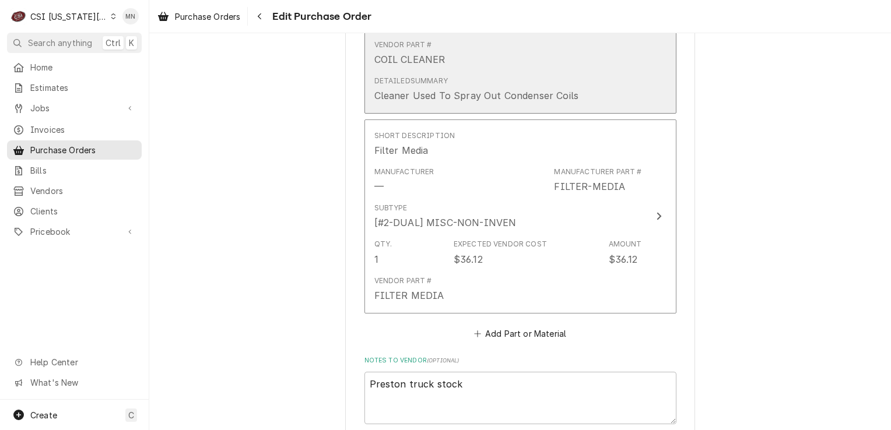
scroll to position [930, 0]
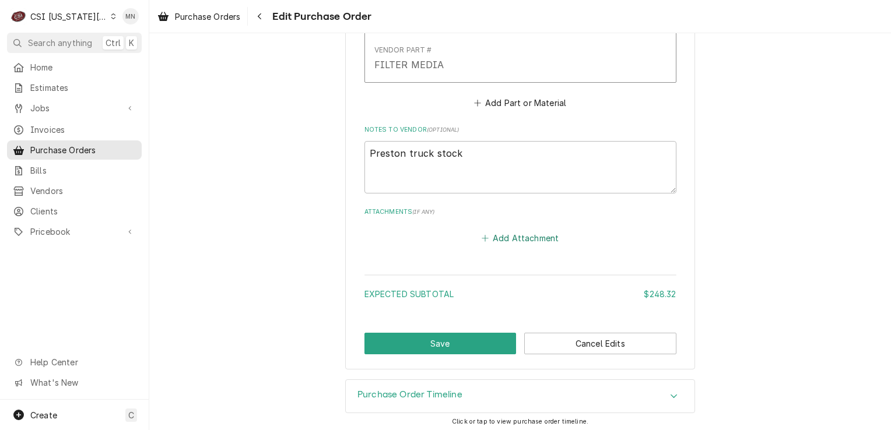
click at [505, 241] on button "Add Attachment" at bounding box center [520, 238] width 82 height 16
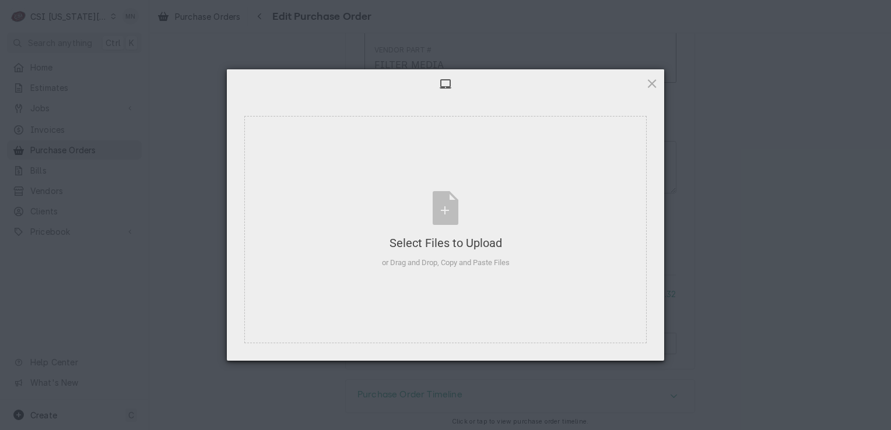
type textarea "x"
click at [445, 228] on div "Select Files to Upload or Drag and Drop, Copy and Paste Files" at bounding box center [446, 230] width 128 height 78
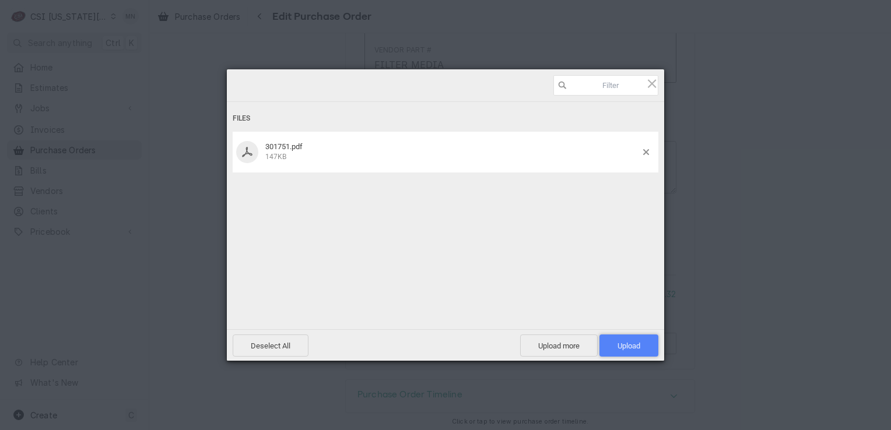
click at [625, 342] on span "Upload 1" at bounding box center [628, 346] width 23 height 9
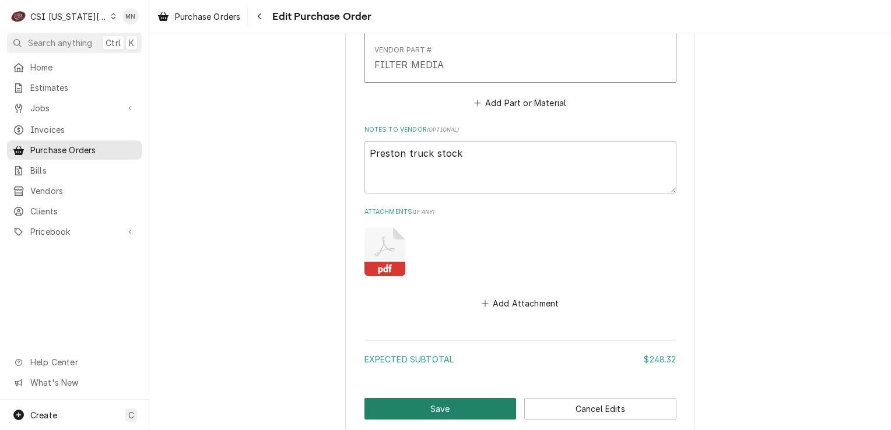
click at [427, 405] on button "Save" at bounding box center [440, 409] width 152 height 22
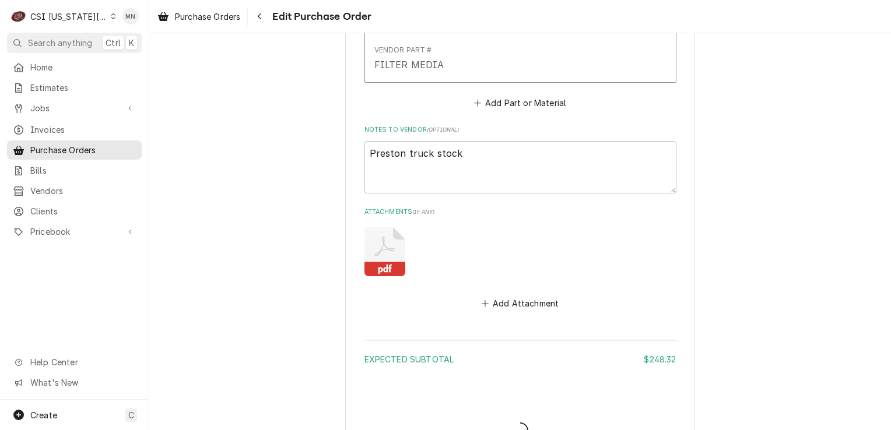
type textarea "x"
